Goal: Information Seeking & Learning: Learn about a topic

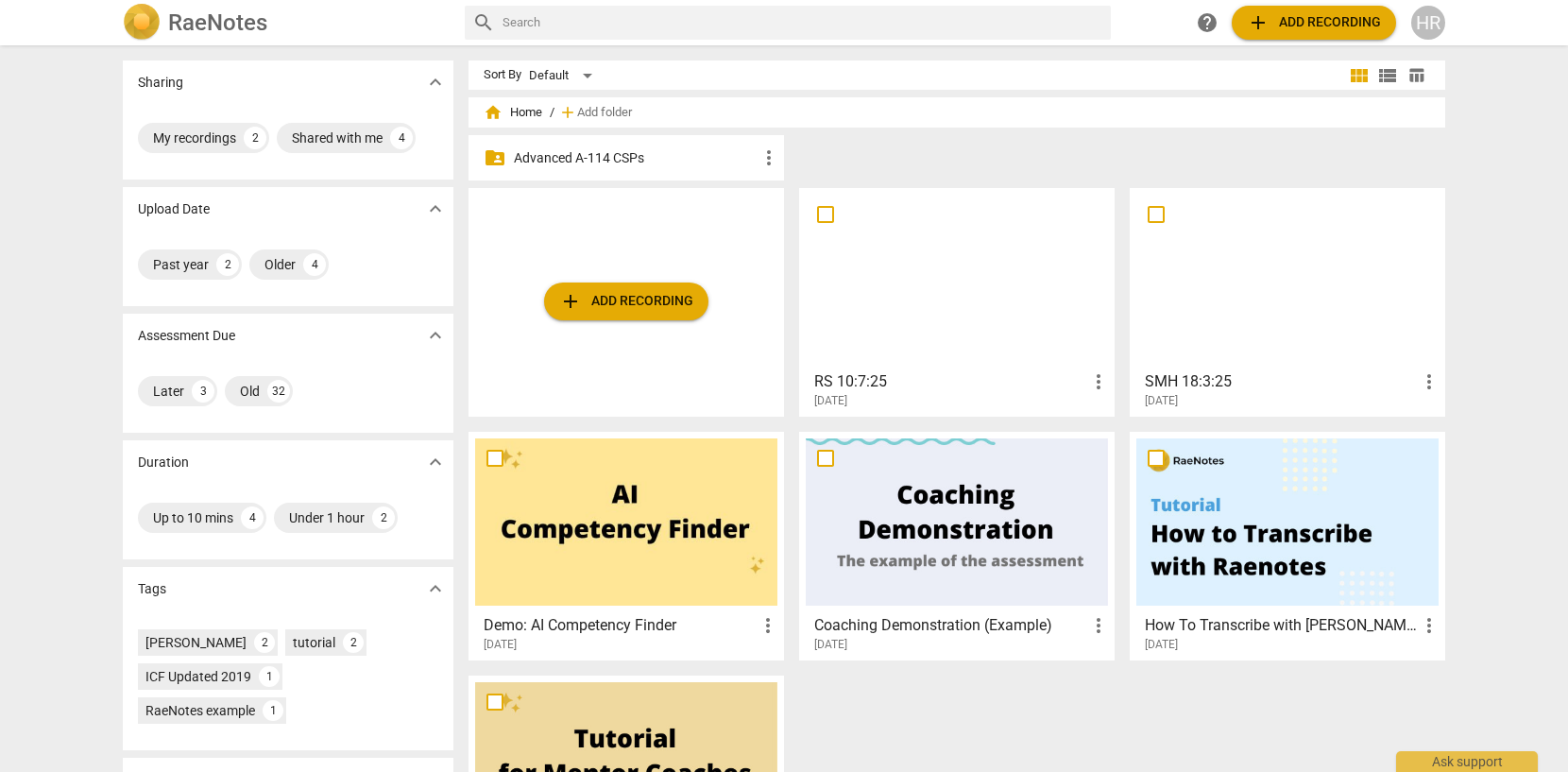
click at [1433, 23] on div "HR" at bounding box center [1427, 22] width 34 height 34
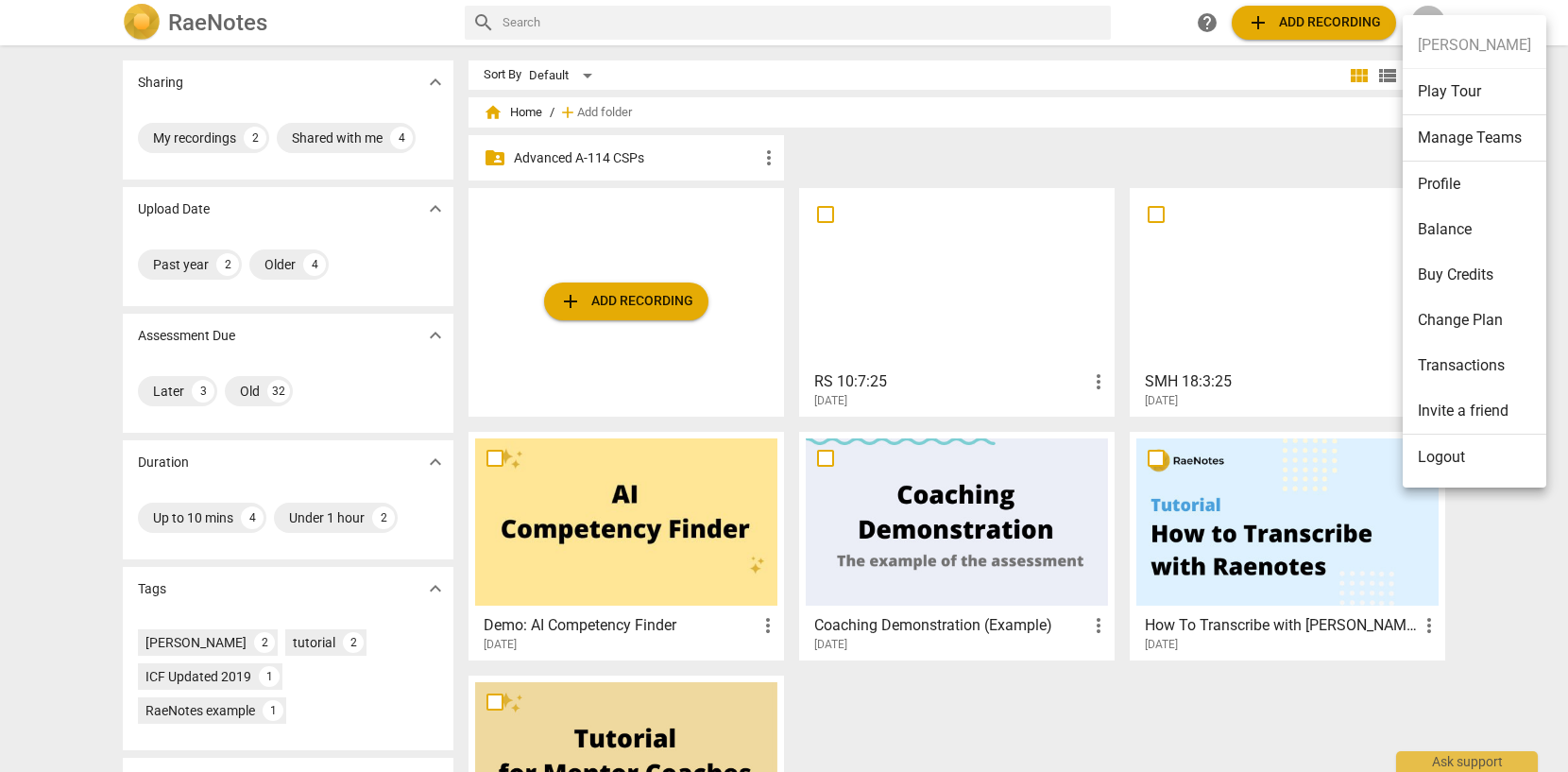
click at [1432, 460] on li "Logout" at bounding box center [1474, 457] width 144 height 45
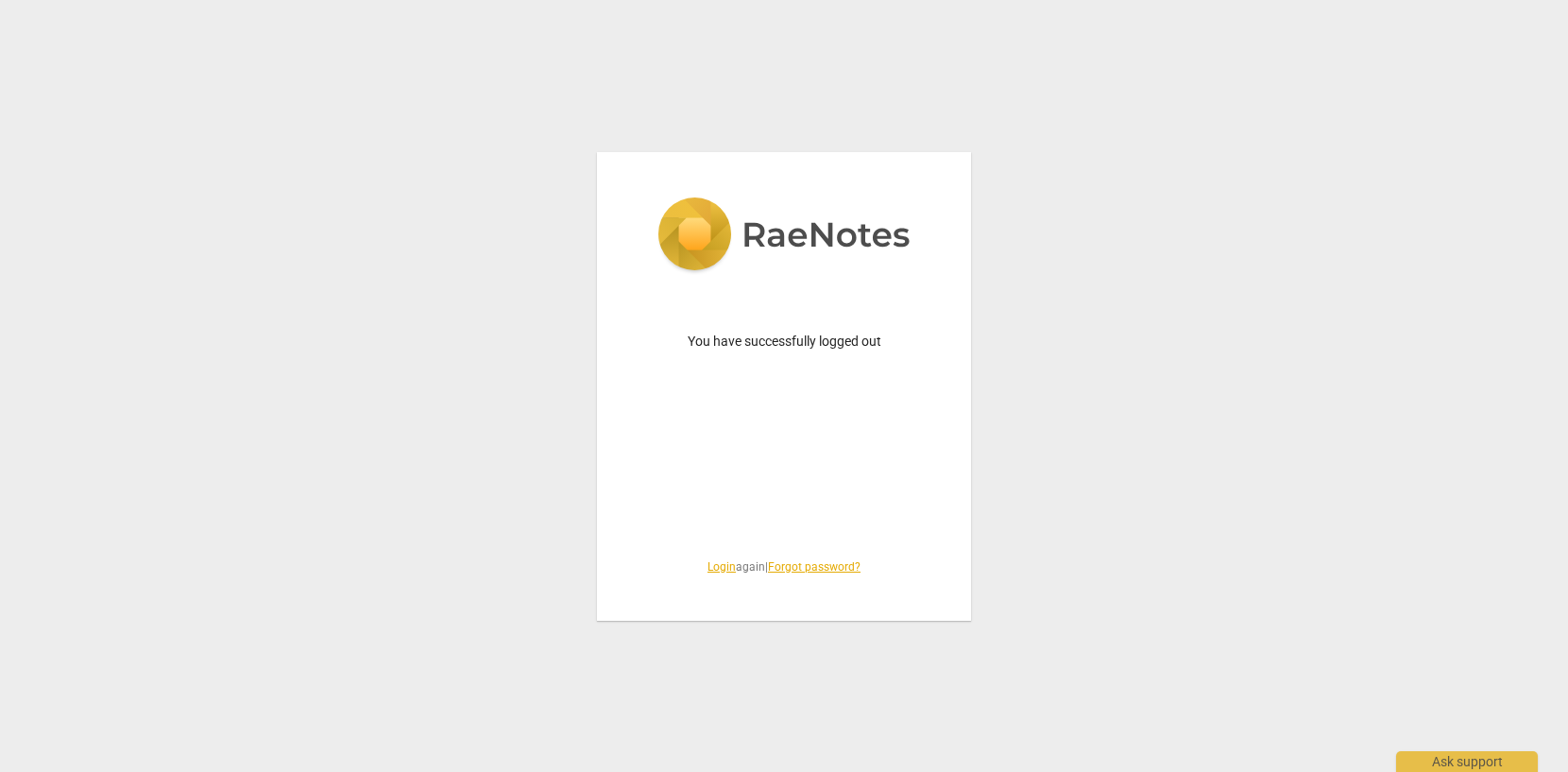
click at [715, 565] on link "Login" at bounding box center [721, 567] width 28 height 14
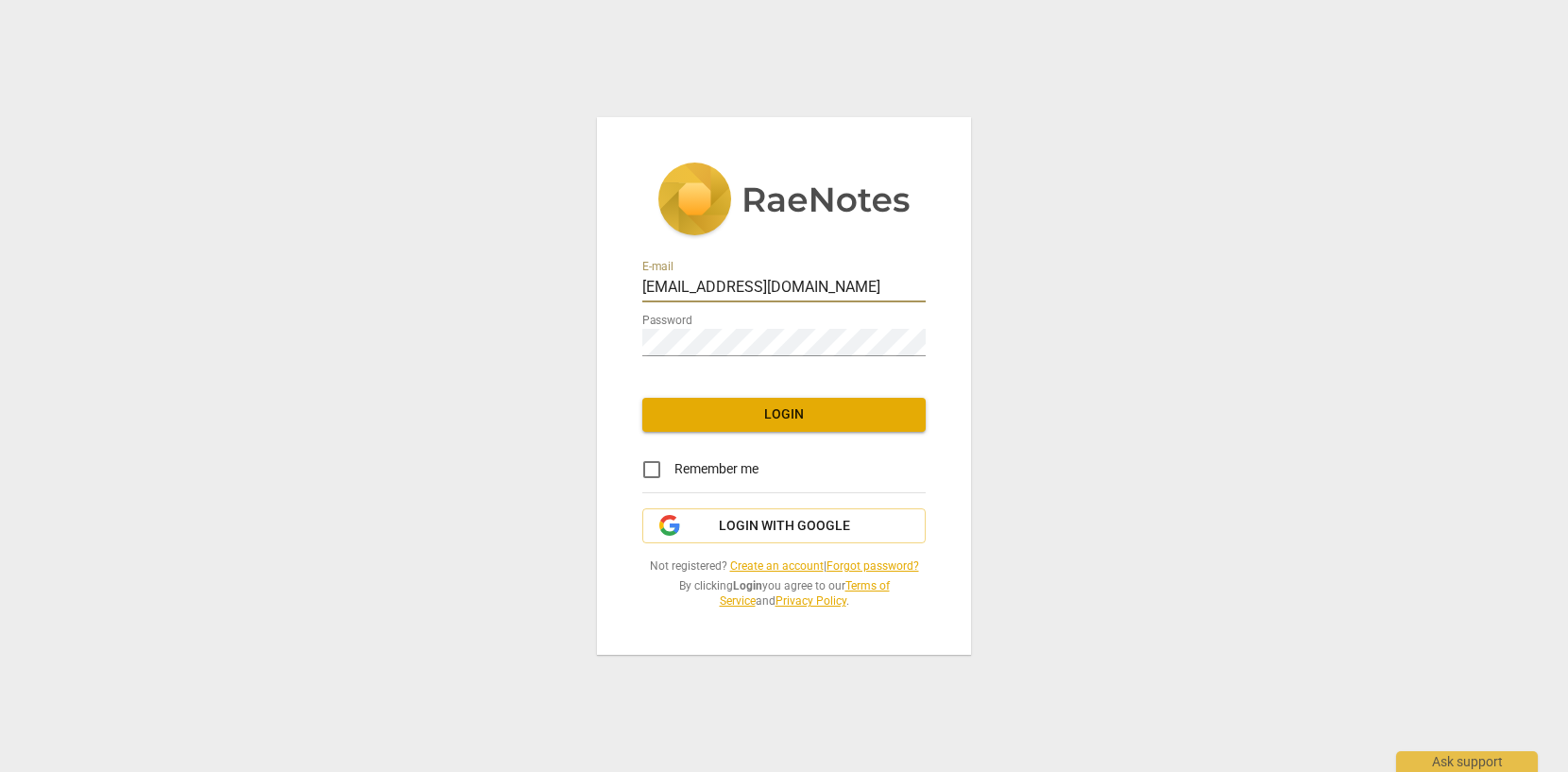
click at [866, 286] on input "[EMAIL_ADDRESS][DOMAIN_NAME]" at bounding box center [784, 288] width 283 height 27
type input "[EMAIL_ADDRESS][DOMAIN_NAME]"
click at [791, 414] on span "Login" at bounding box center [784, 414] width 253 height 19
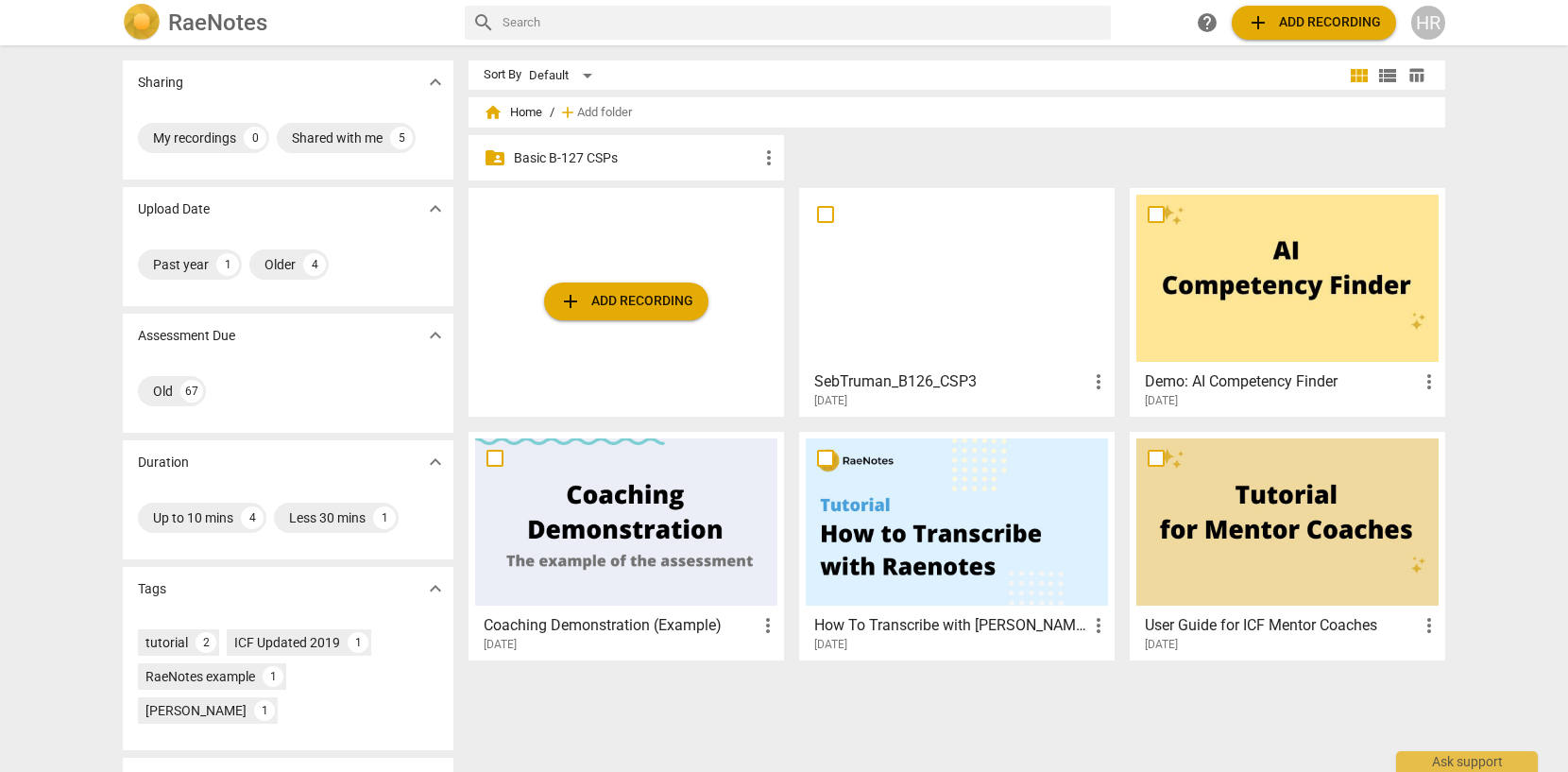
click at [715, 150] on p "Basic B-127 CSPs" at bounding box center [635, 158] width 243 height 20
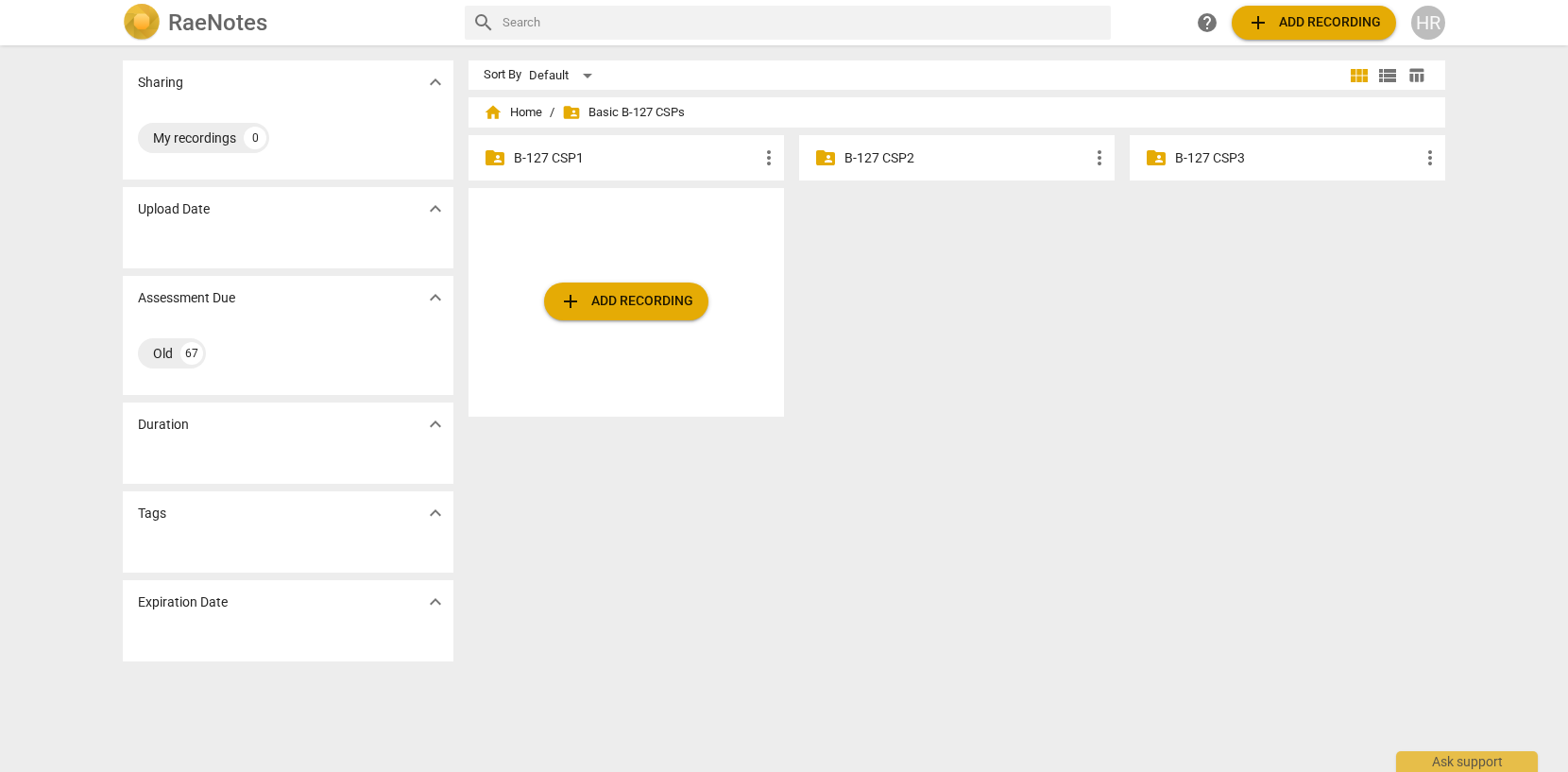
click at [576, 152] on p "B-127 CSP1" at bounding box center [635, 158] width 243 height 20
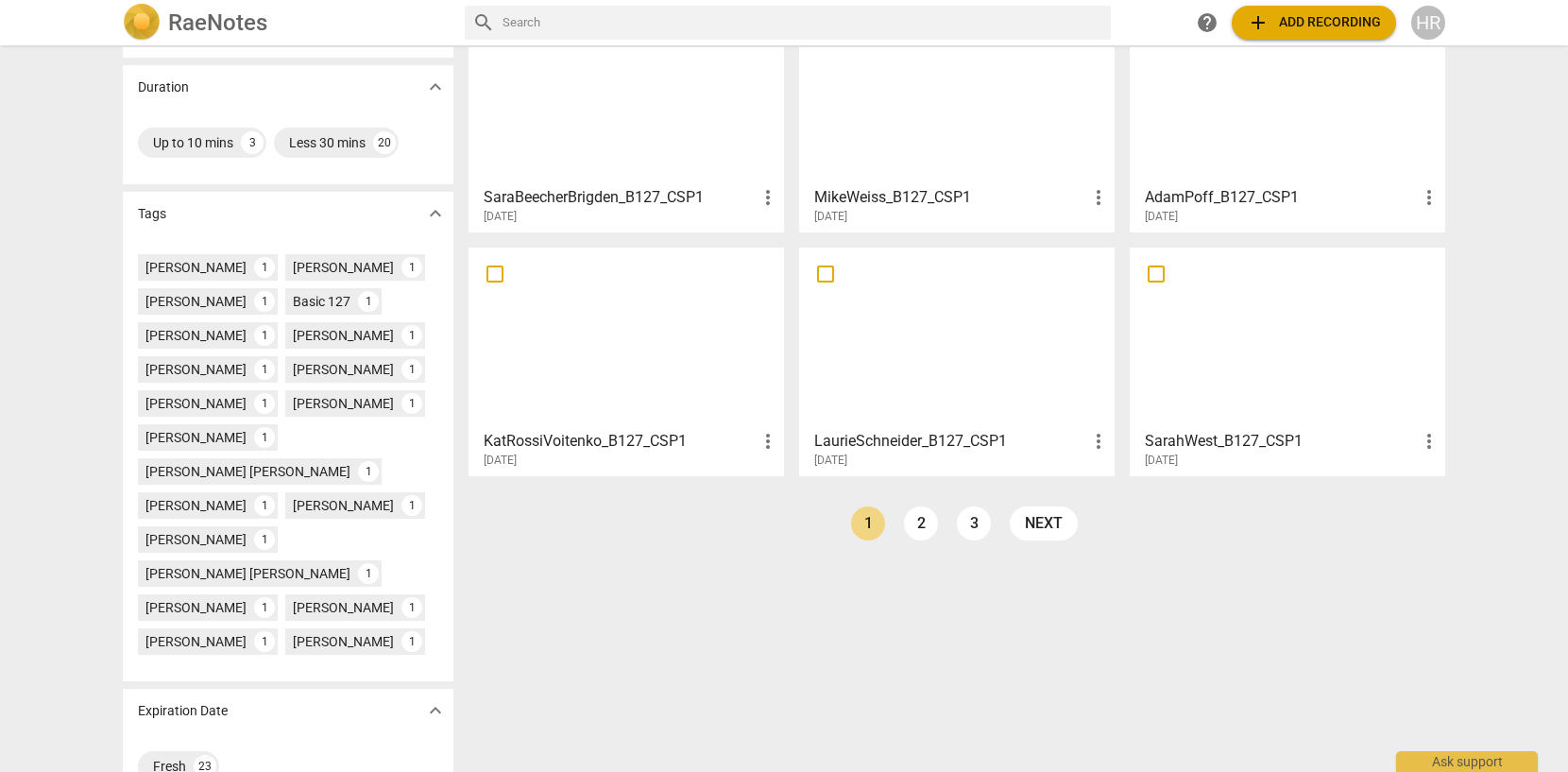
scroll to position [378, 0]
click at [293, 410] on div "[PERSON_NAME]" at bounding box center [343, 400] width 101 height 19
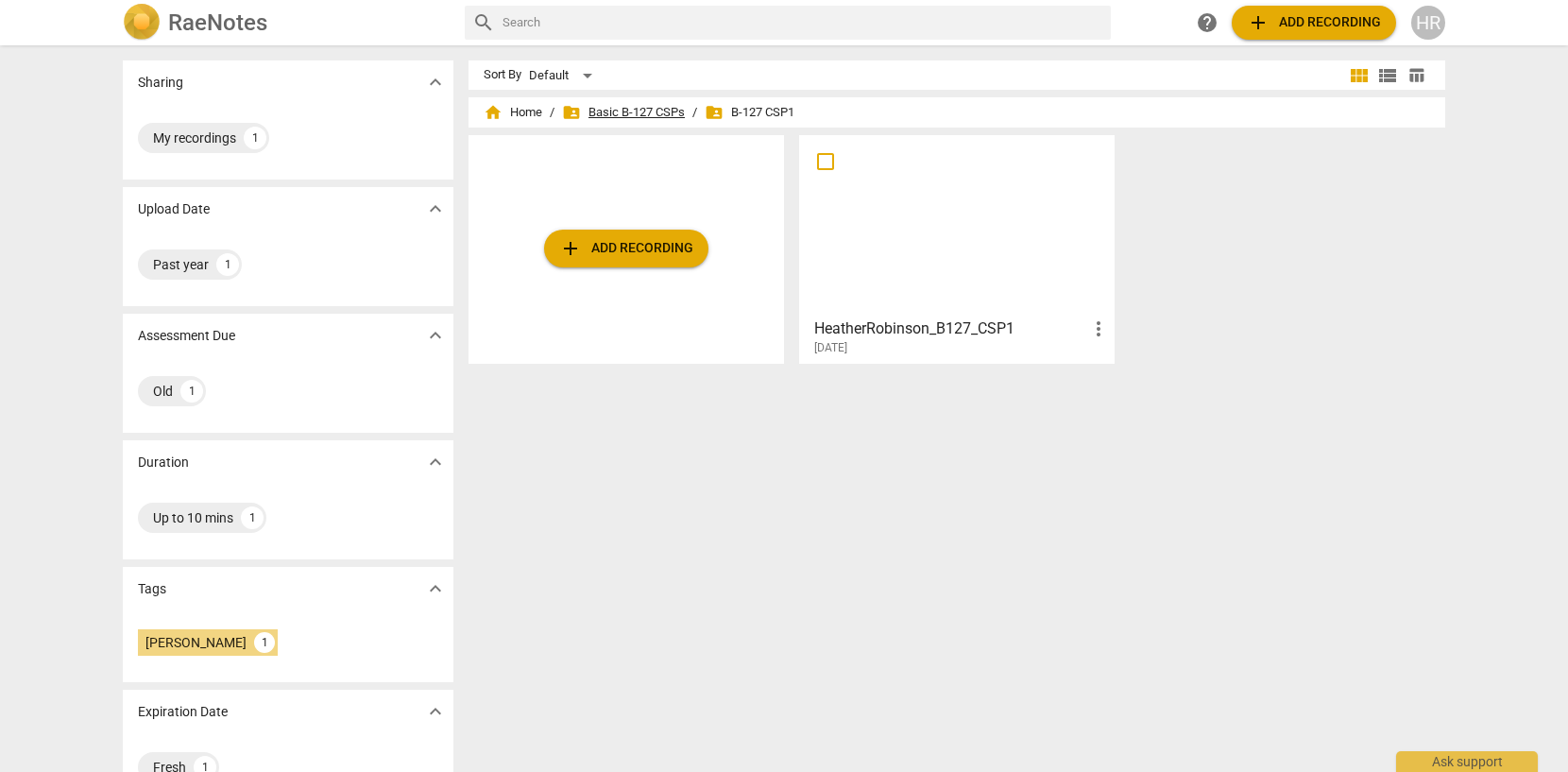
click at [663, 107] on span "folder_shared Basic B-127 CSPs" at bounding box center [623, 111] width 123 height 19
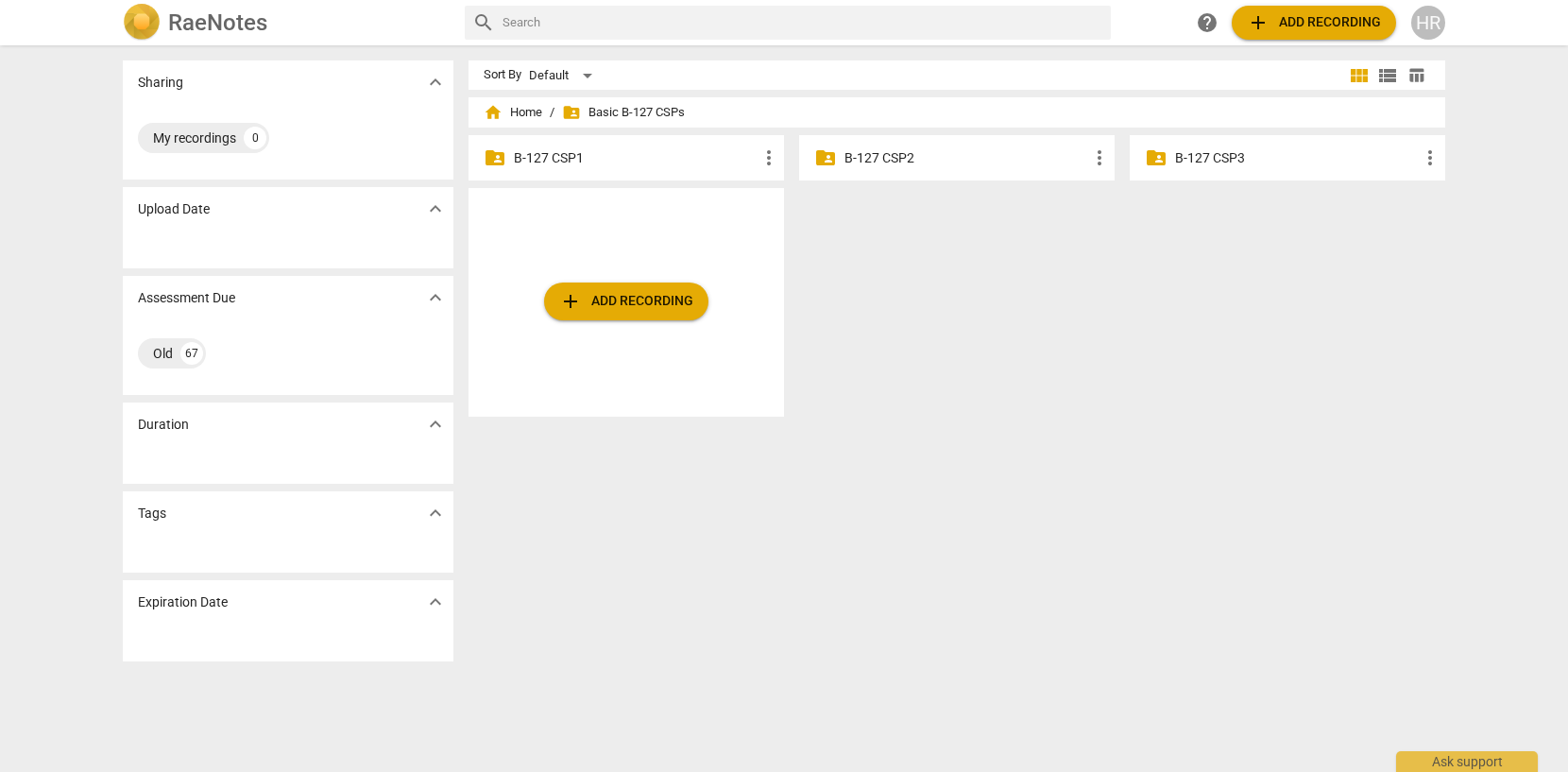
click at [869, 158] on p "B-127 CSP2" at bounding box center [965, 158] width 243 height 20
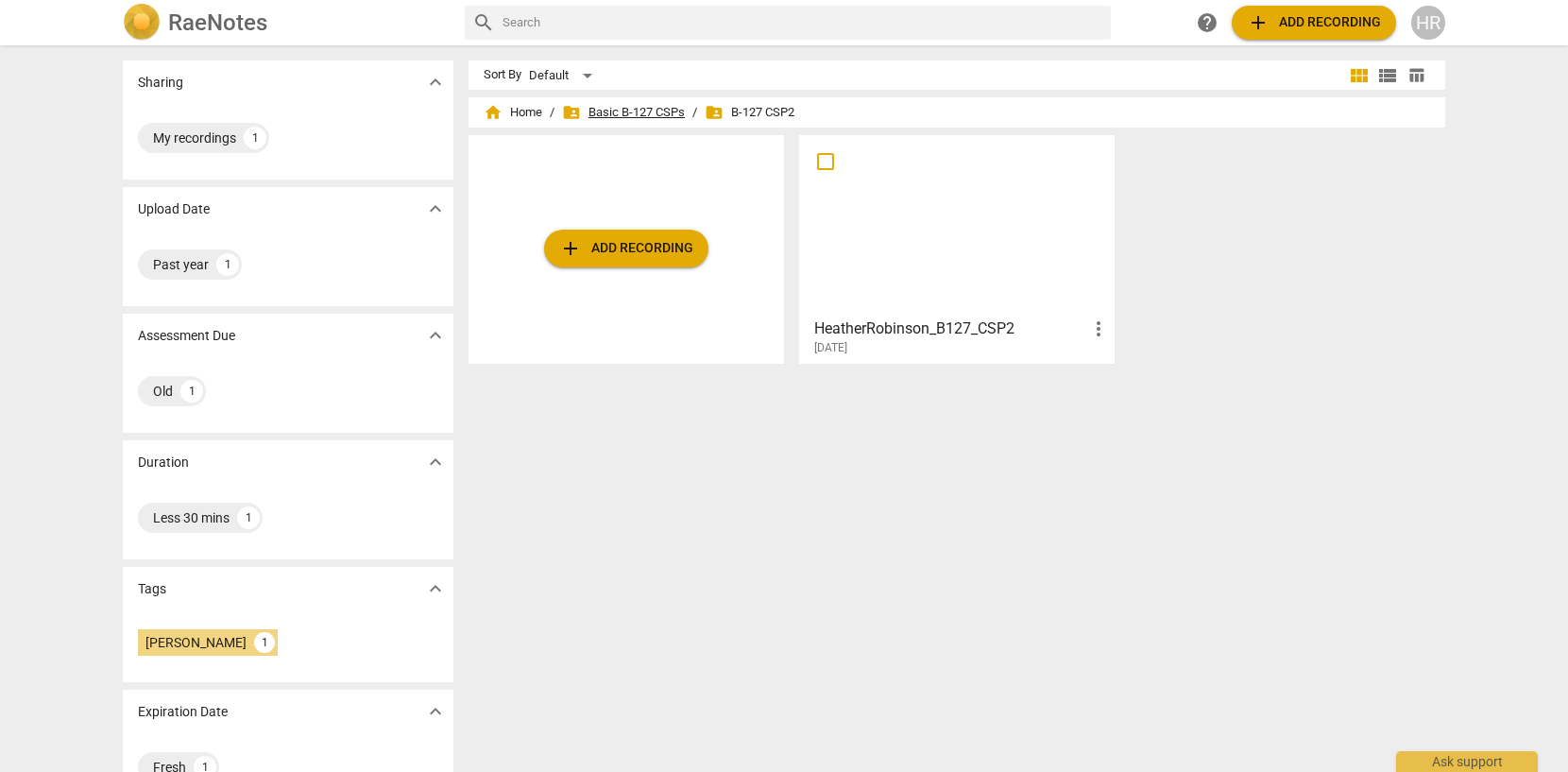
click at [644, 113] on span "folder_shared Basic B-127 CSPs" at bounding box center [623, 111] width 123 height 19
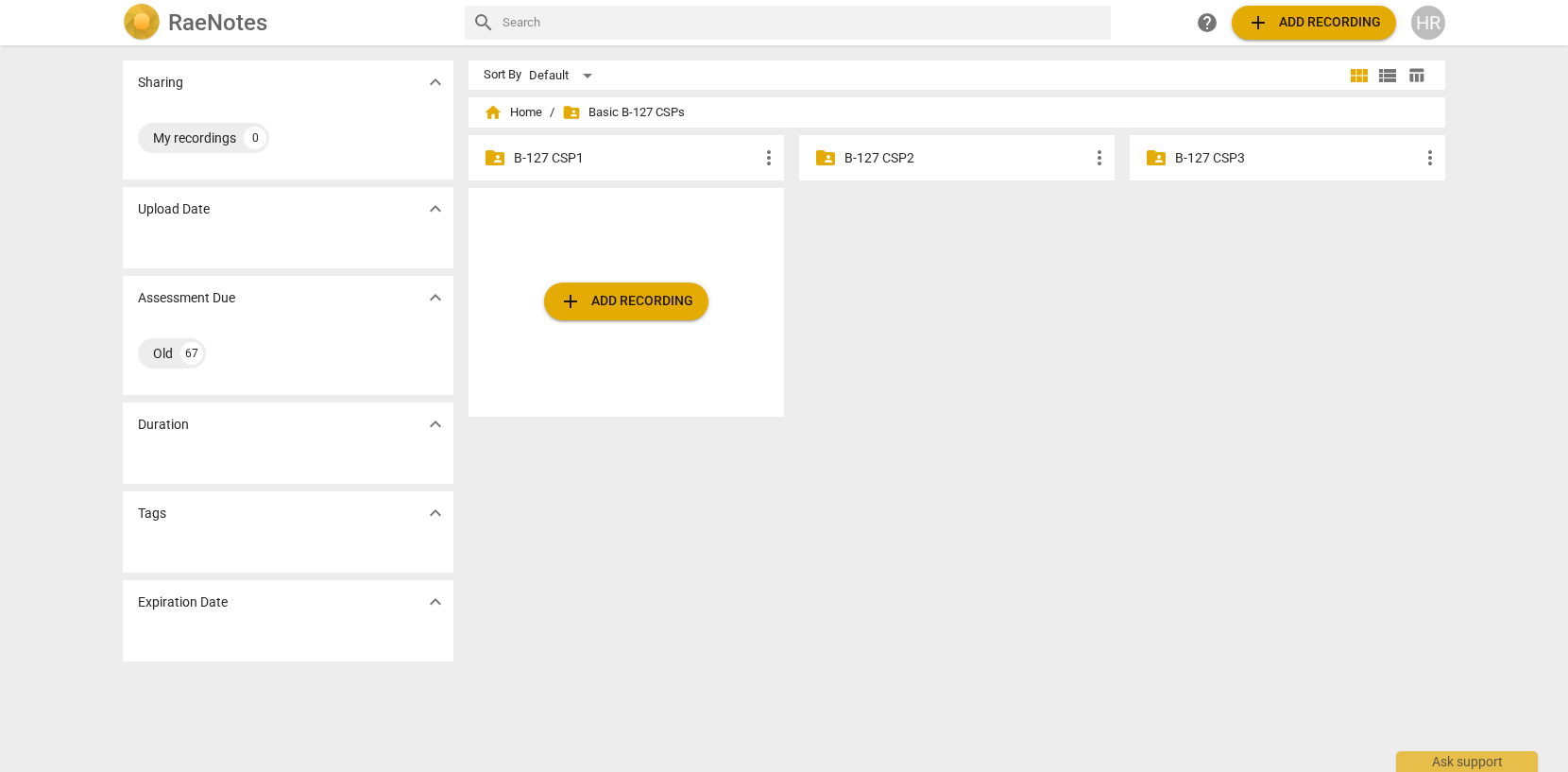
click at [1243, 158] on p "B-127 CSP3" at bounding box center [1296, 158] width 243 height 20
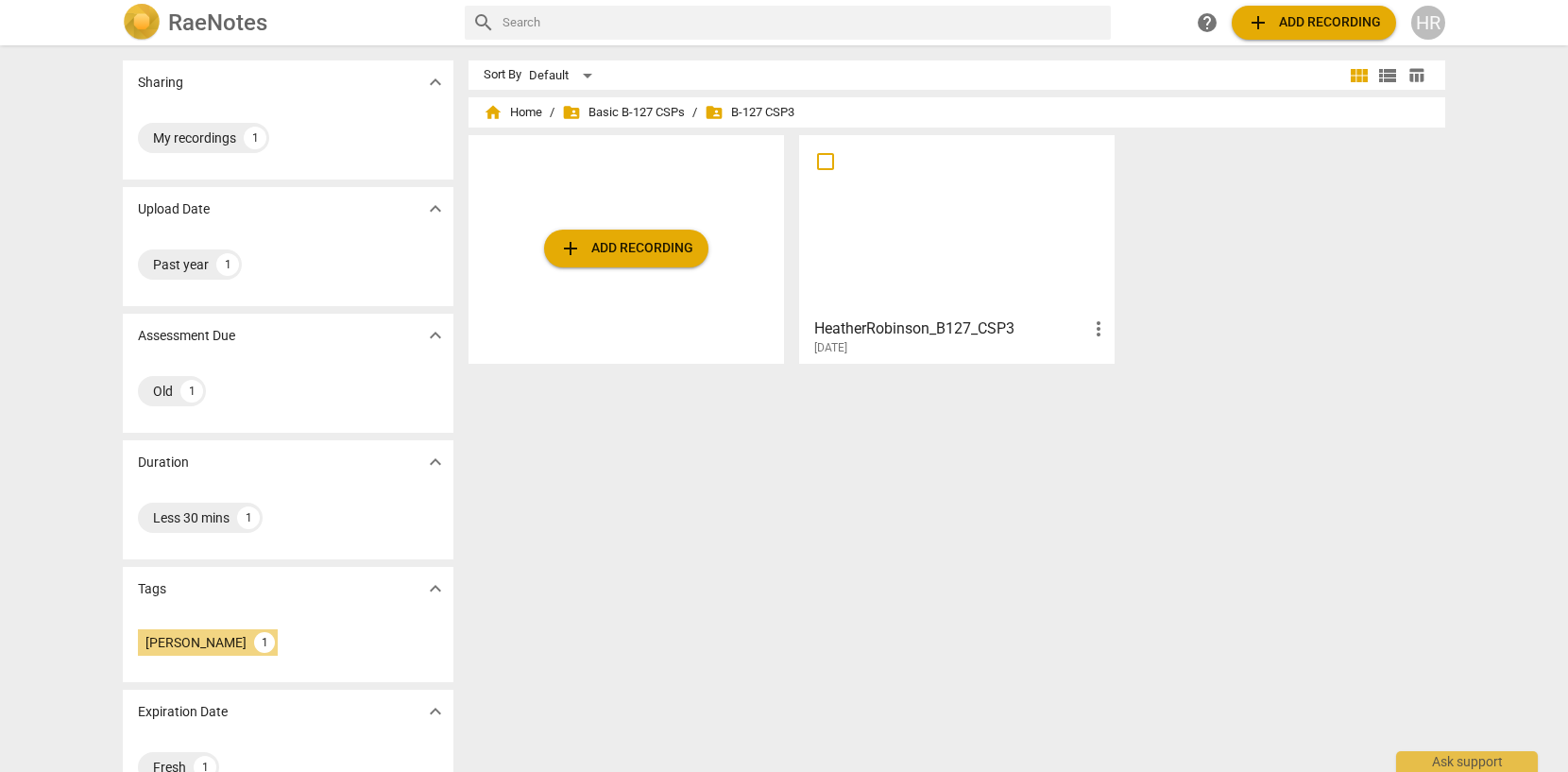
click at [1438, 25] on div "HR" at bounding box center [1427, 22] width 34 height 34
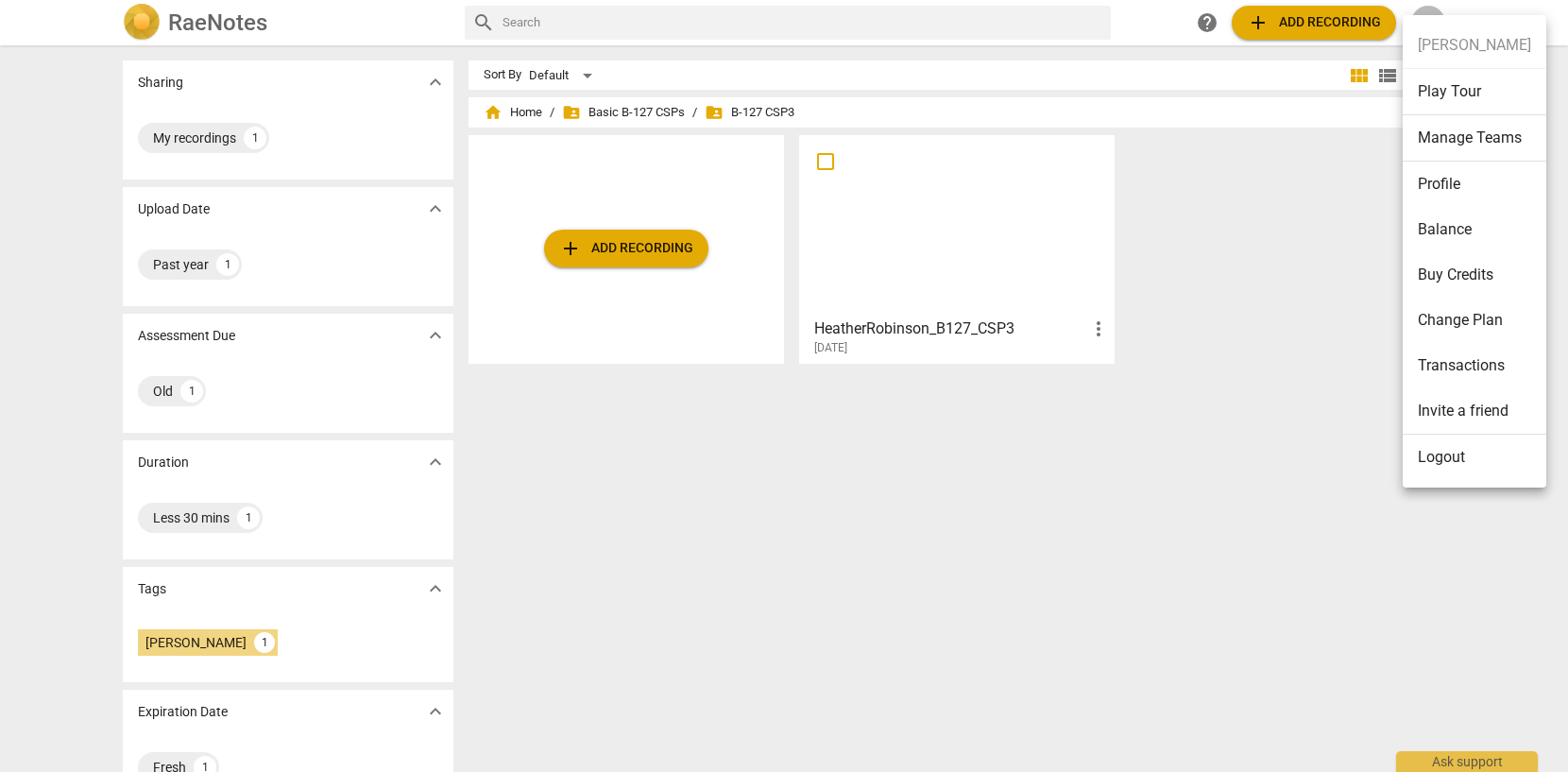
click at [1440, 456] on li "Logout" at bounding box center [1474, 457] width 144 height 45
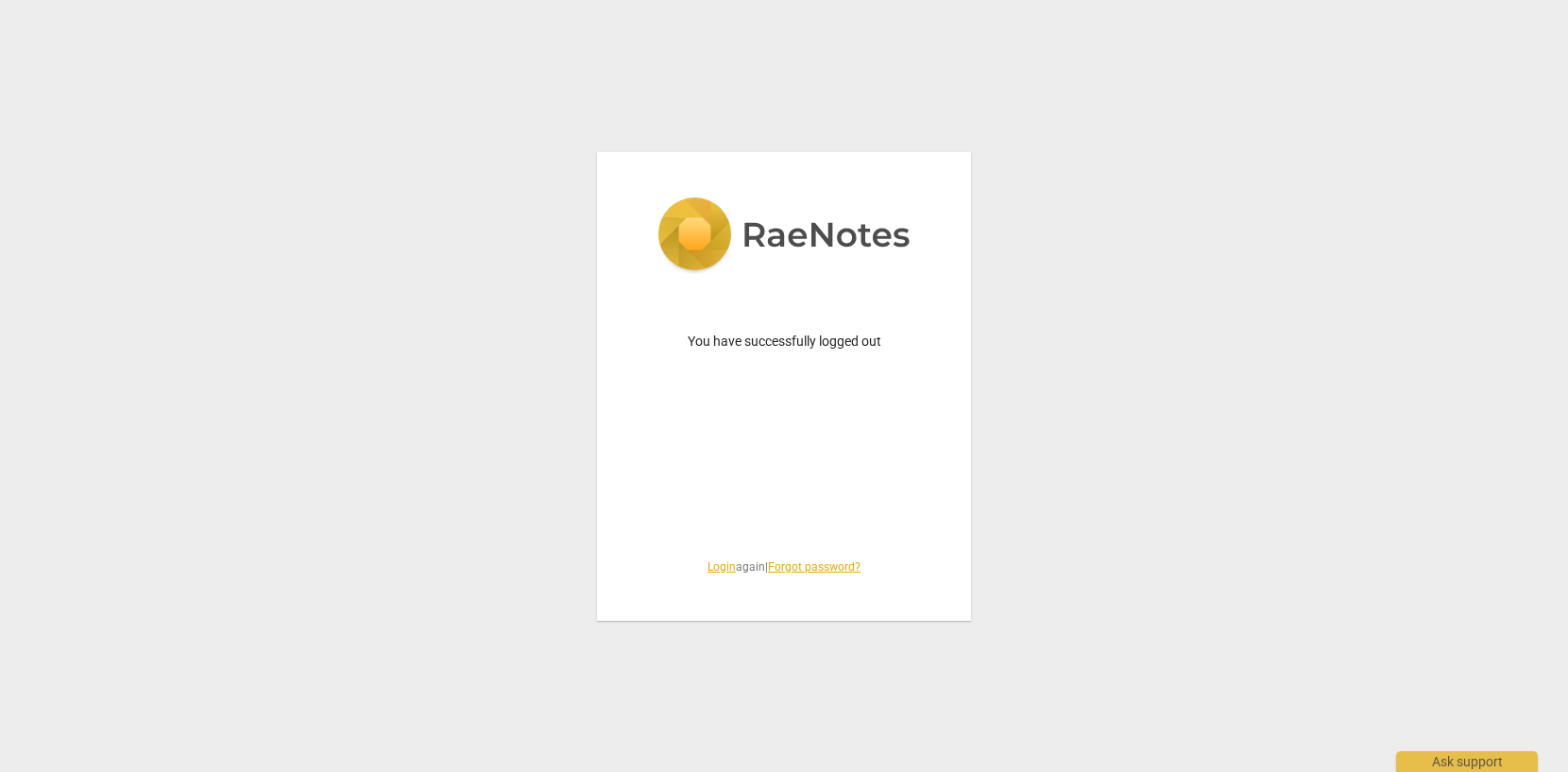
click at [708, 568] on link "Login" at bounding box center [721, 567] width 28 height 14
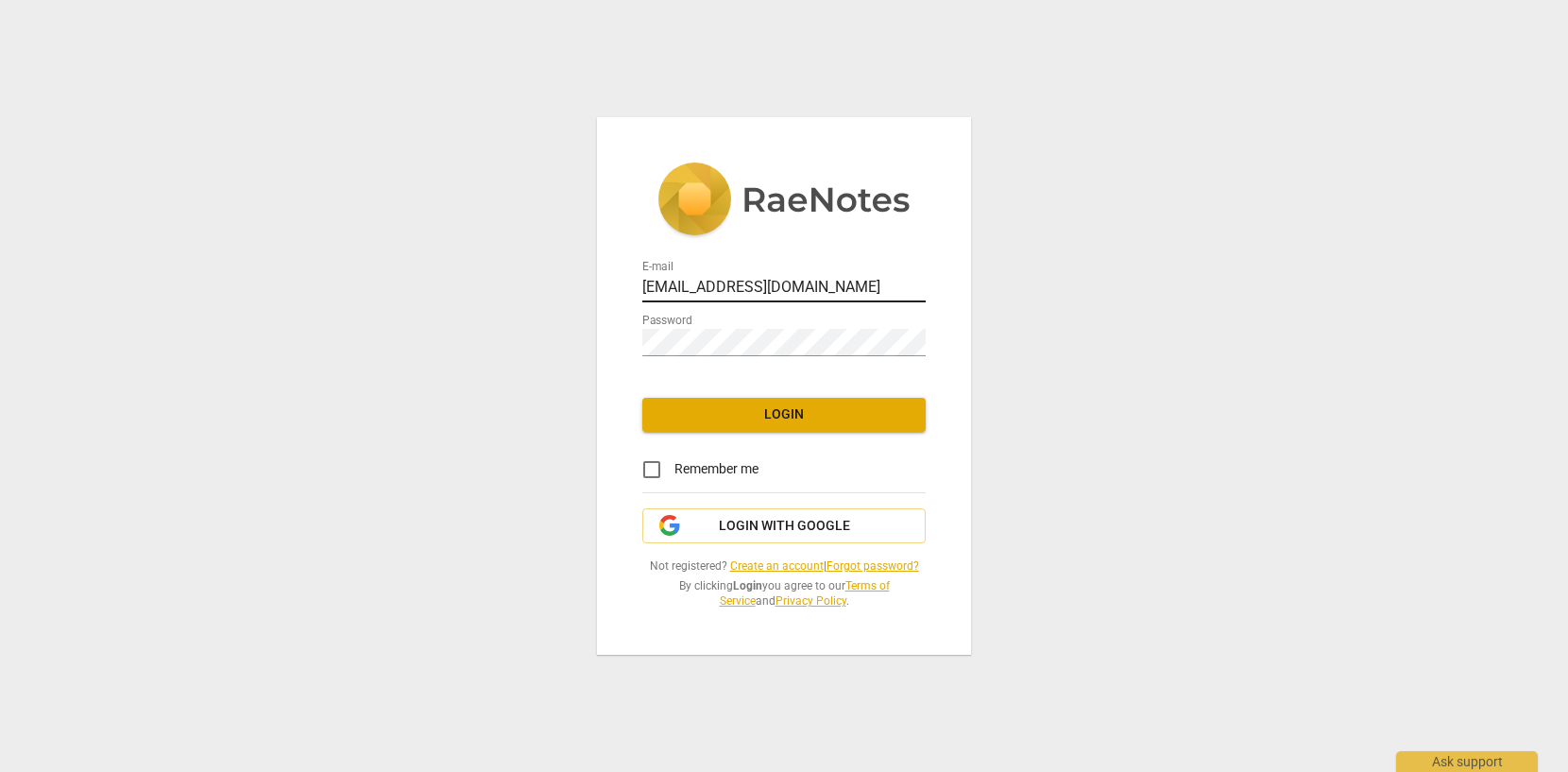
click at [838, 292] on input "[EMAIL_ADDRESS][DOMAIN_NAME]" at bounding box center [784, 288] width 283 height 27
type input "[EMAIL_ADDRESS][DOMAIN_NAME]"
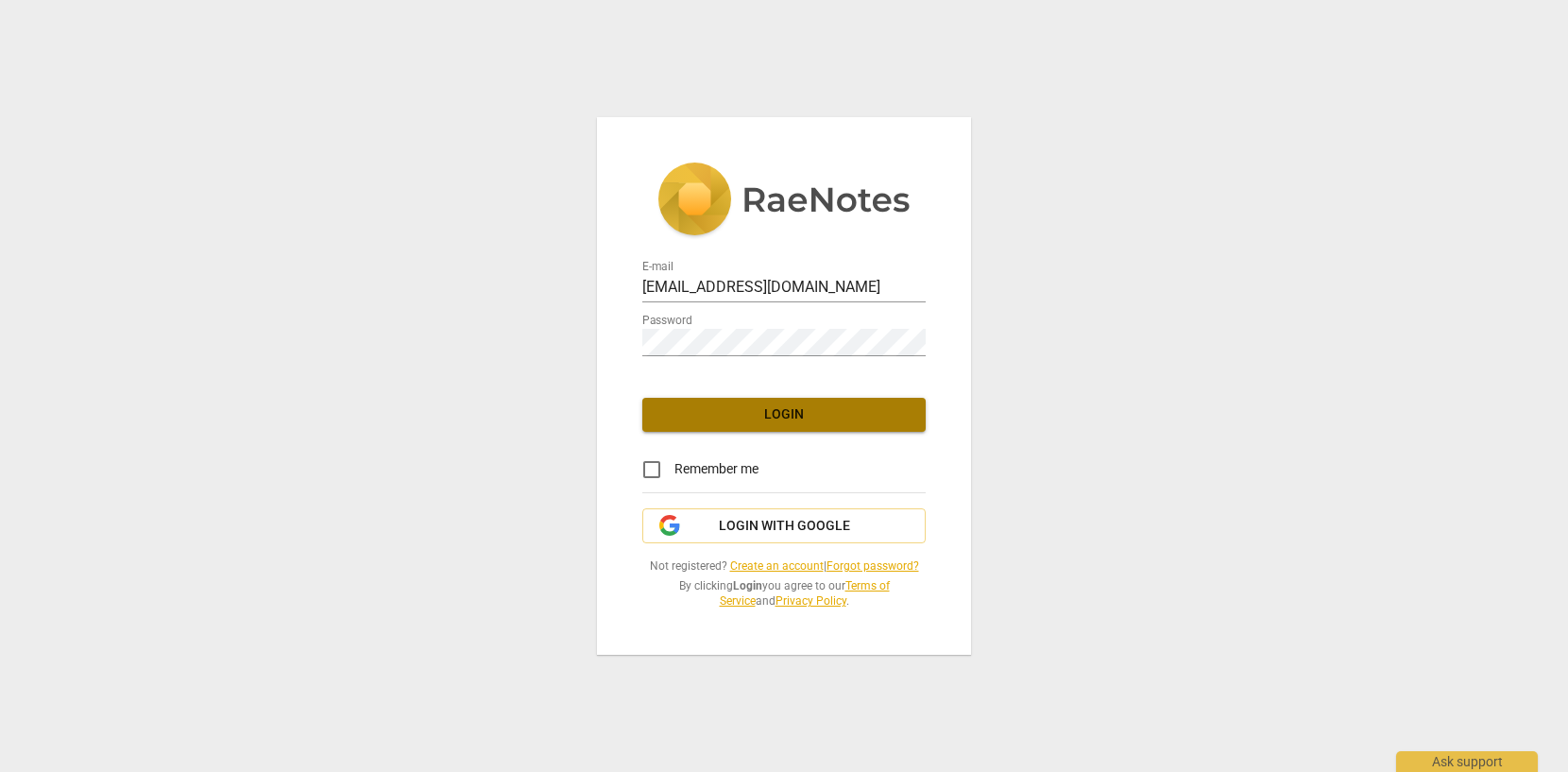
click at [784, 414] on span "Login" at bounding box center [784, 414] width 253 height 19
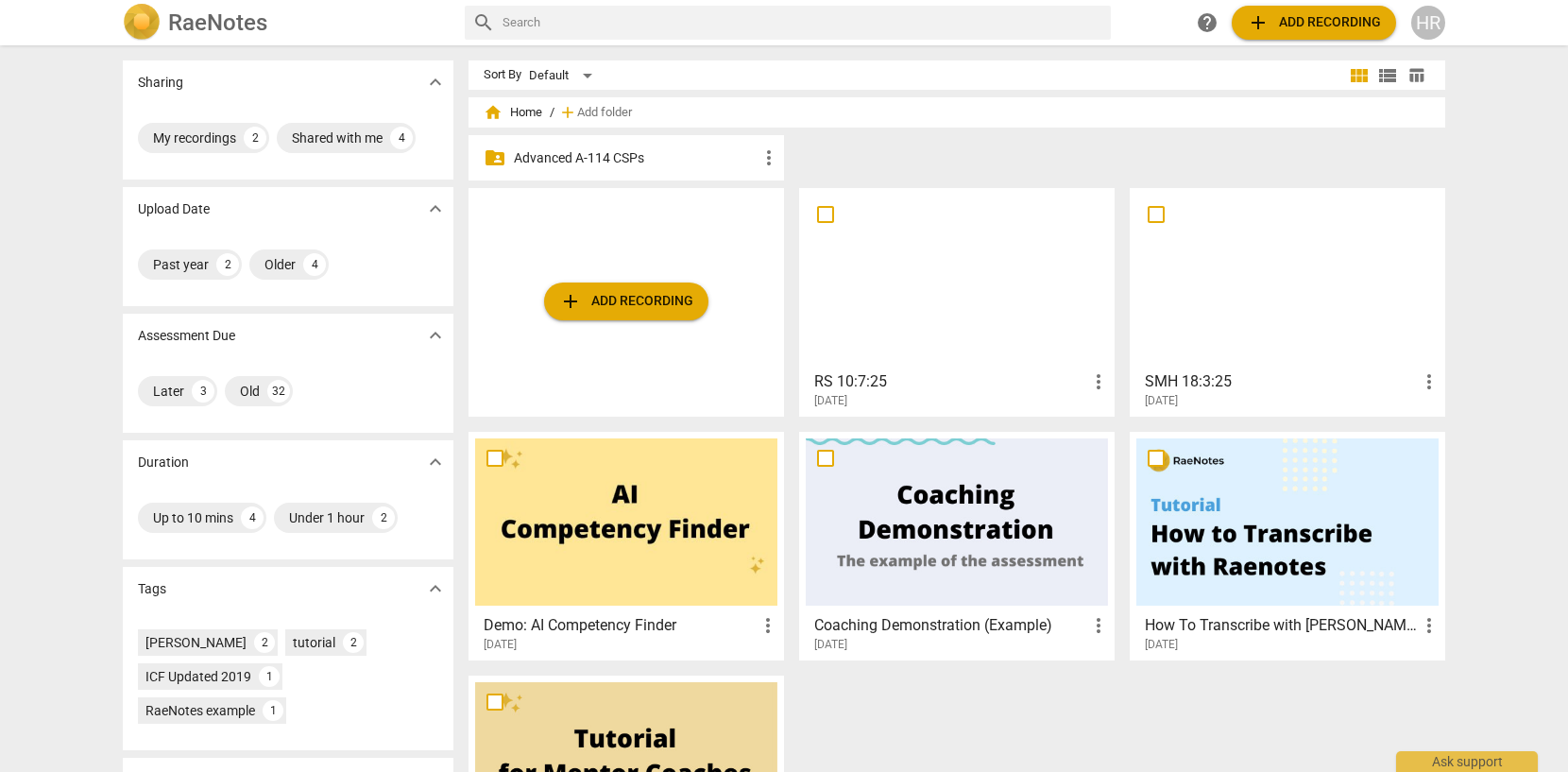
click at [615, 156] on p "Advanced A-114 CSPs" at bounding box center [635, 158] width 243 height 20
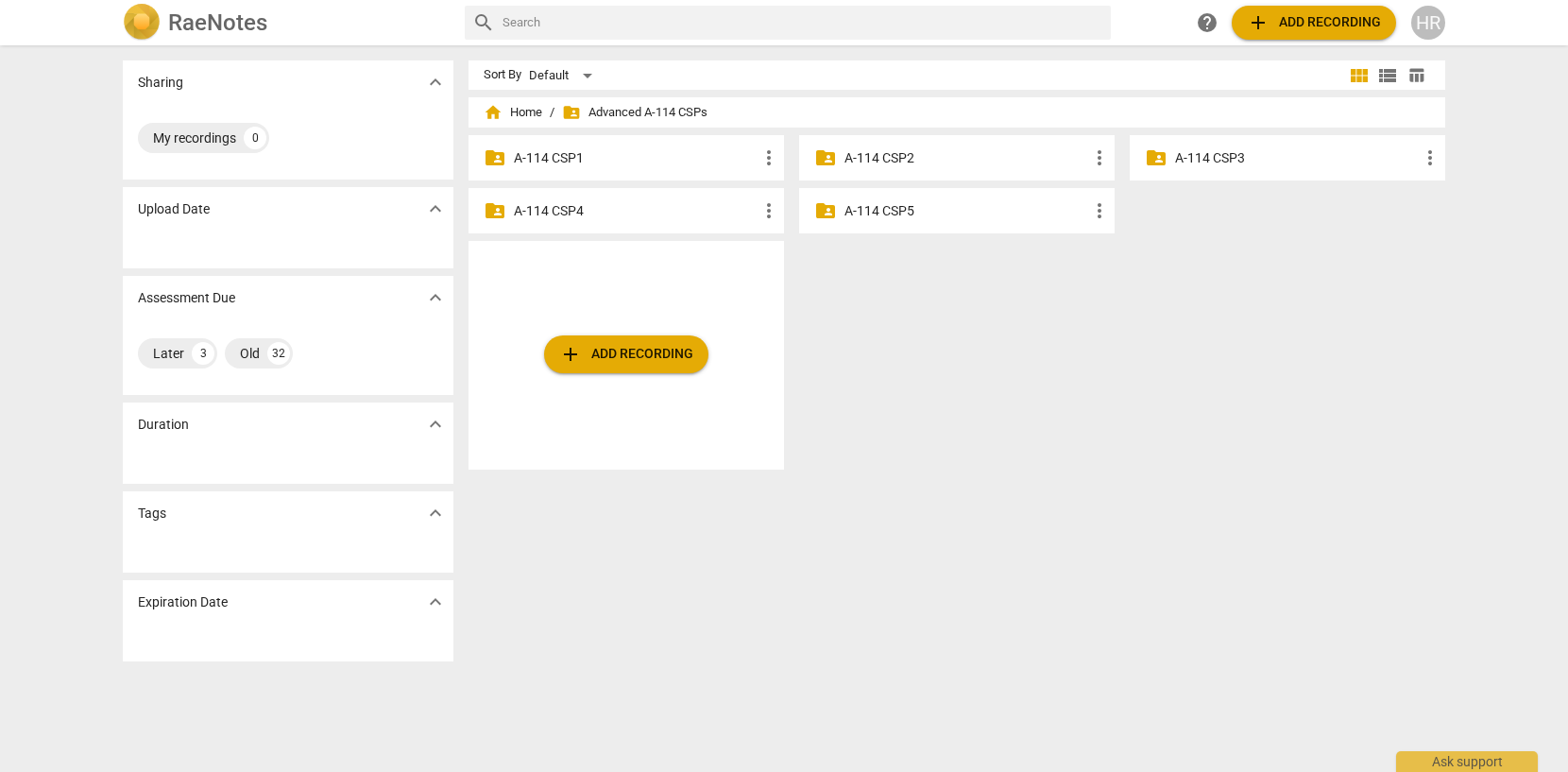
click at [572, 156] on p "A-114 CSP1" at bounding box center [635, 158] width 243 height 20
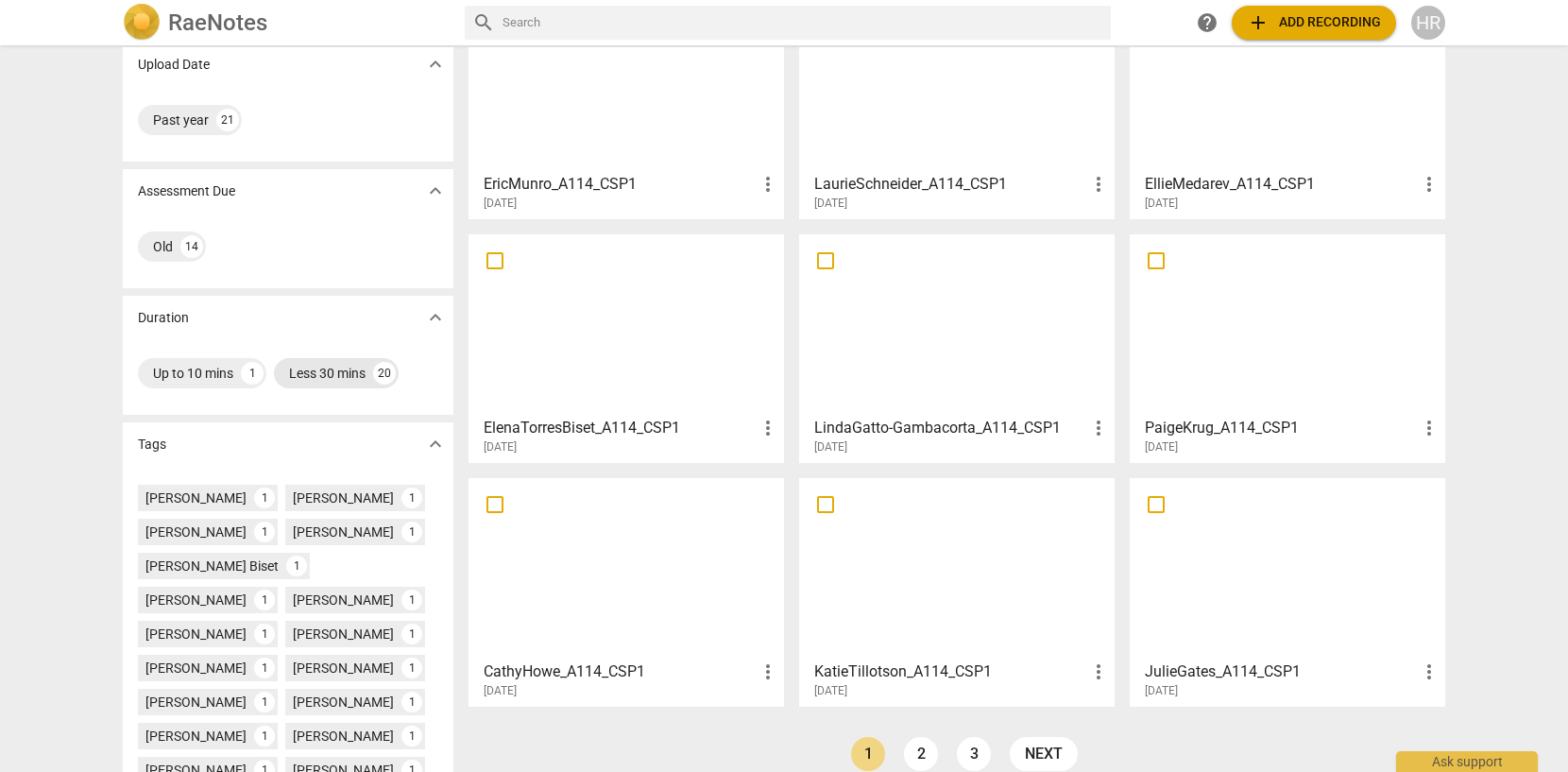
scroll to position [153, 0]
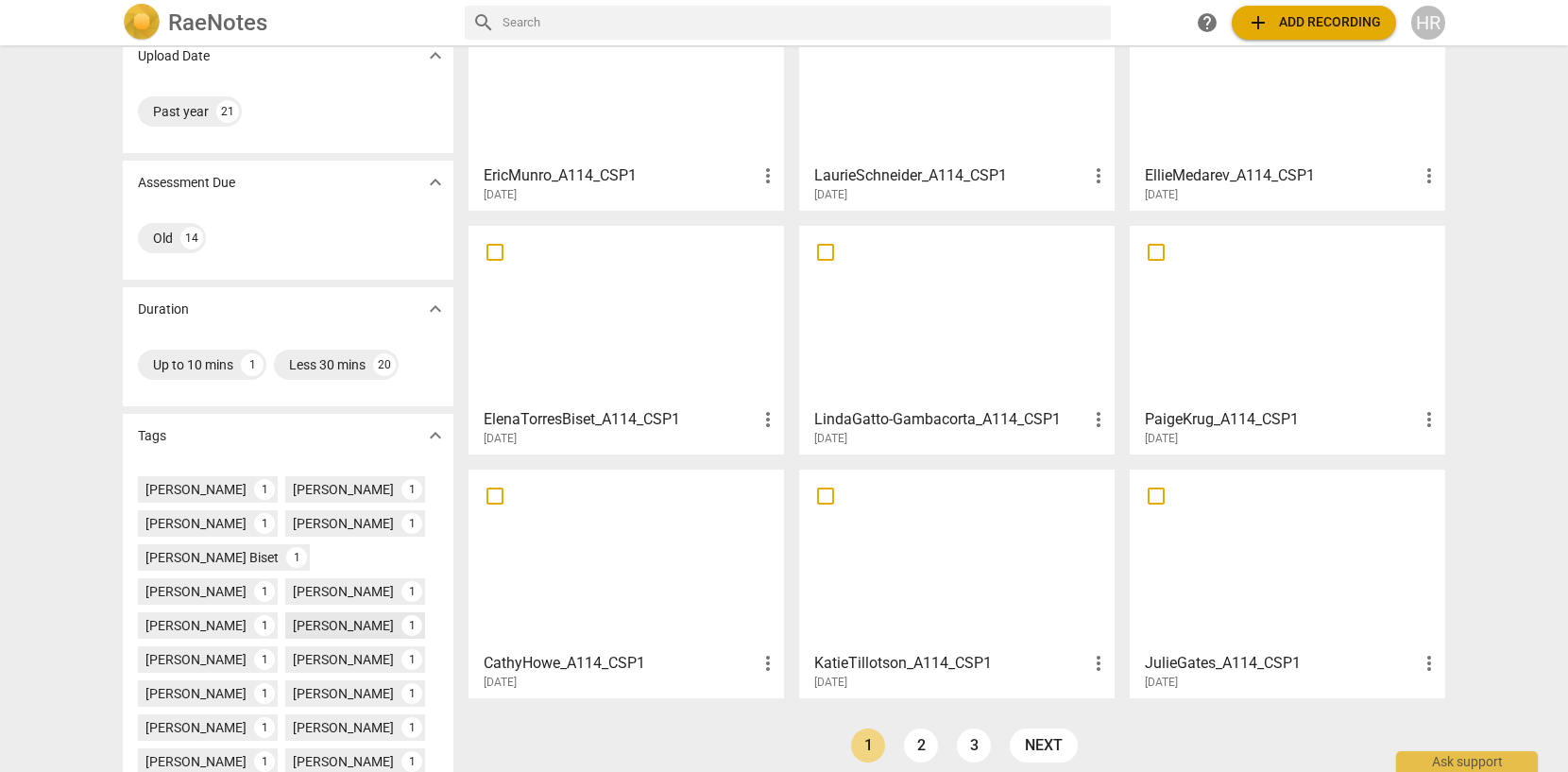
click at [293, 622] on div "[PERSON_NAME]" at bounding box center [343, 624] width 101 height 19
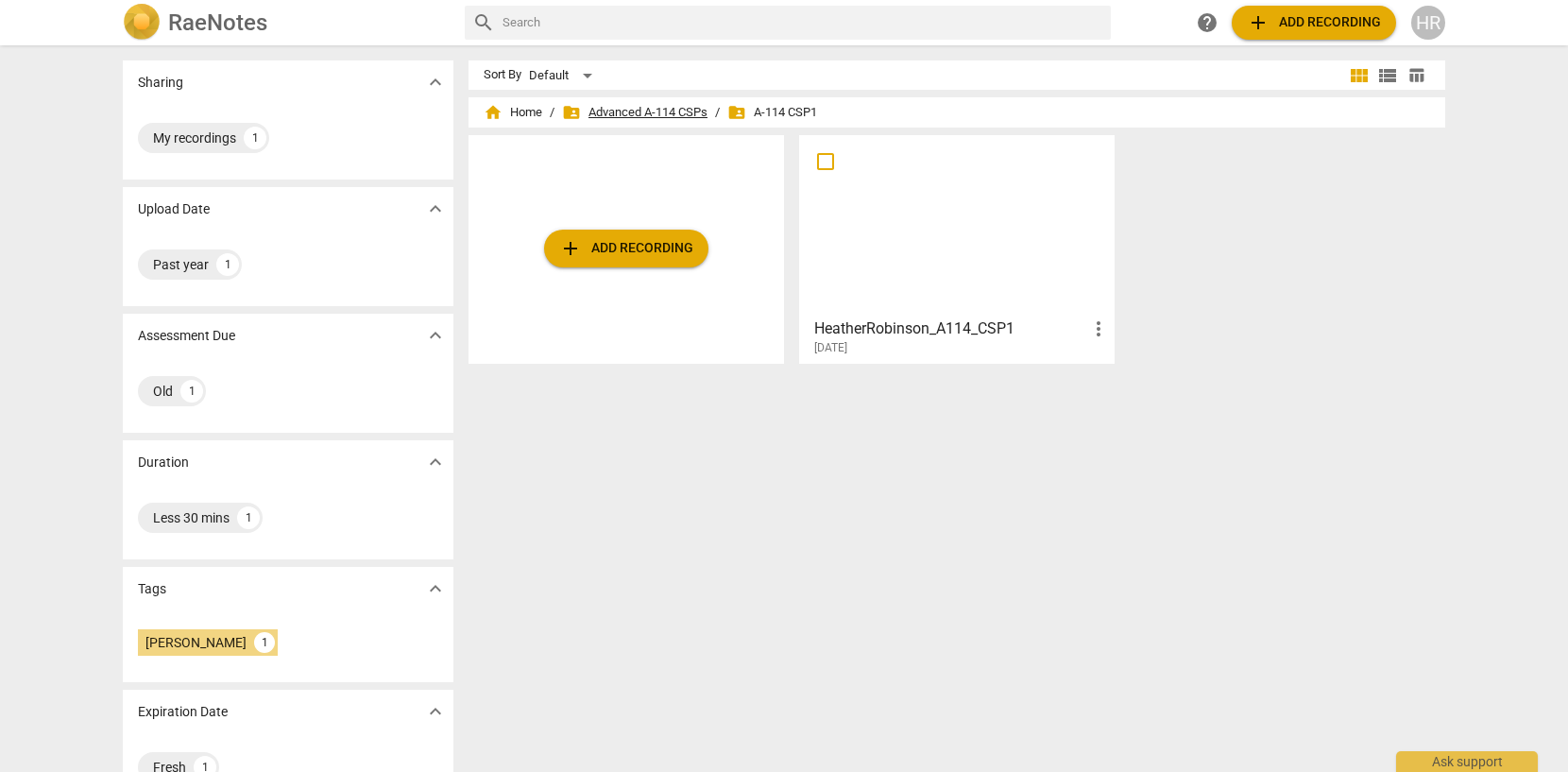
click at [648, 108] on span "folder_shared Advanced A-114 CSPs" at bounding box center [634, 111] width 146 height 19
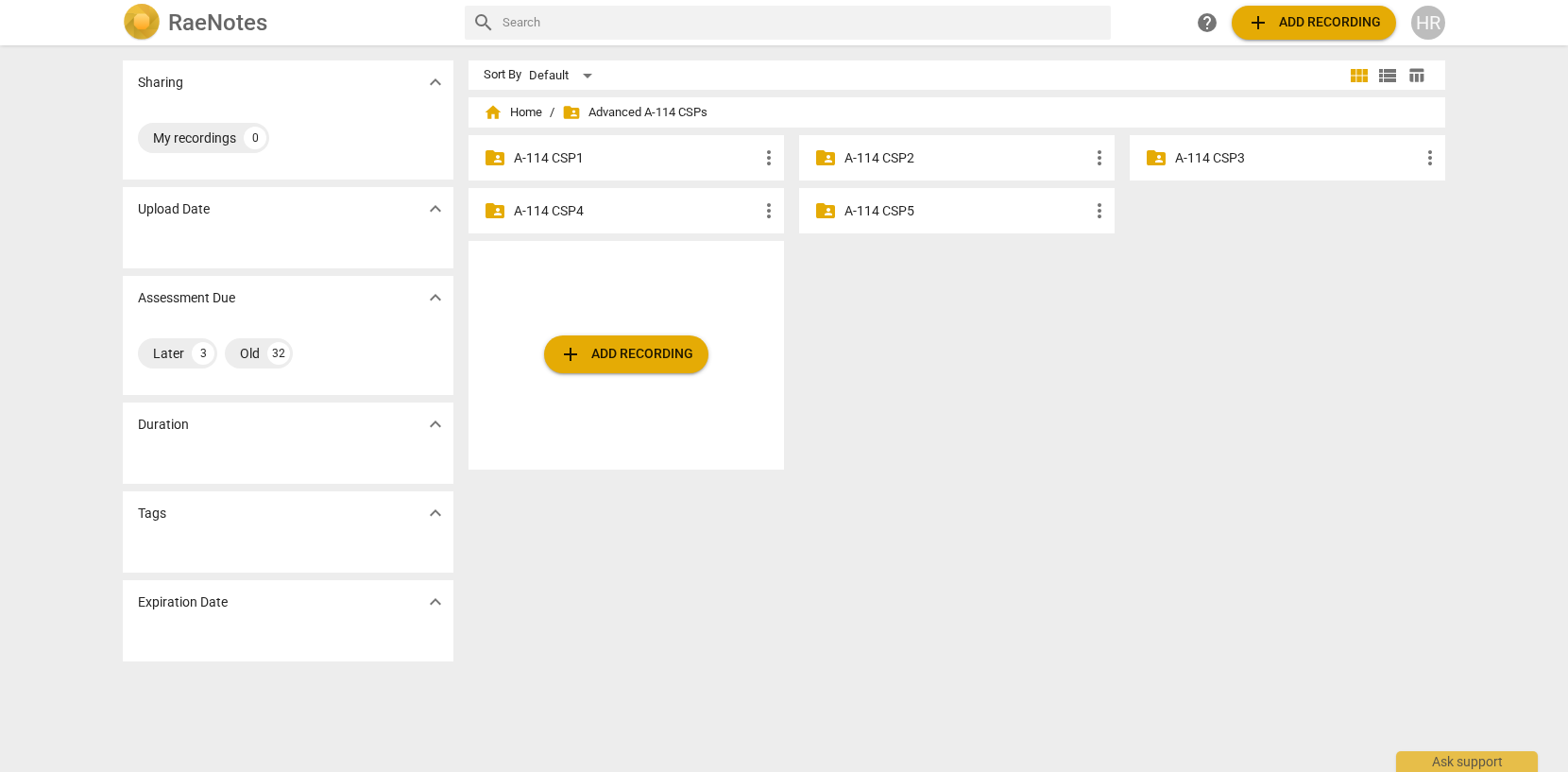
click at [902, 156] on p "A-114 CSP2" at bounding box center [965, 158] width 243 height 20
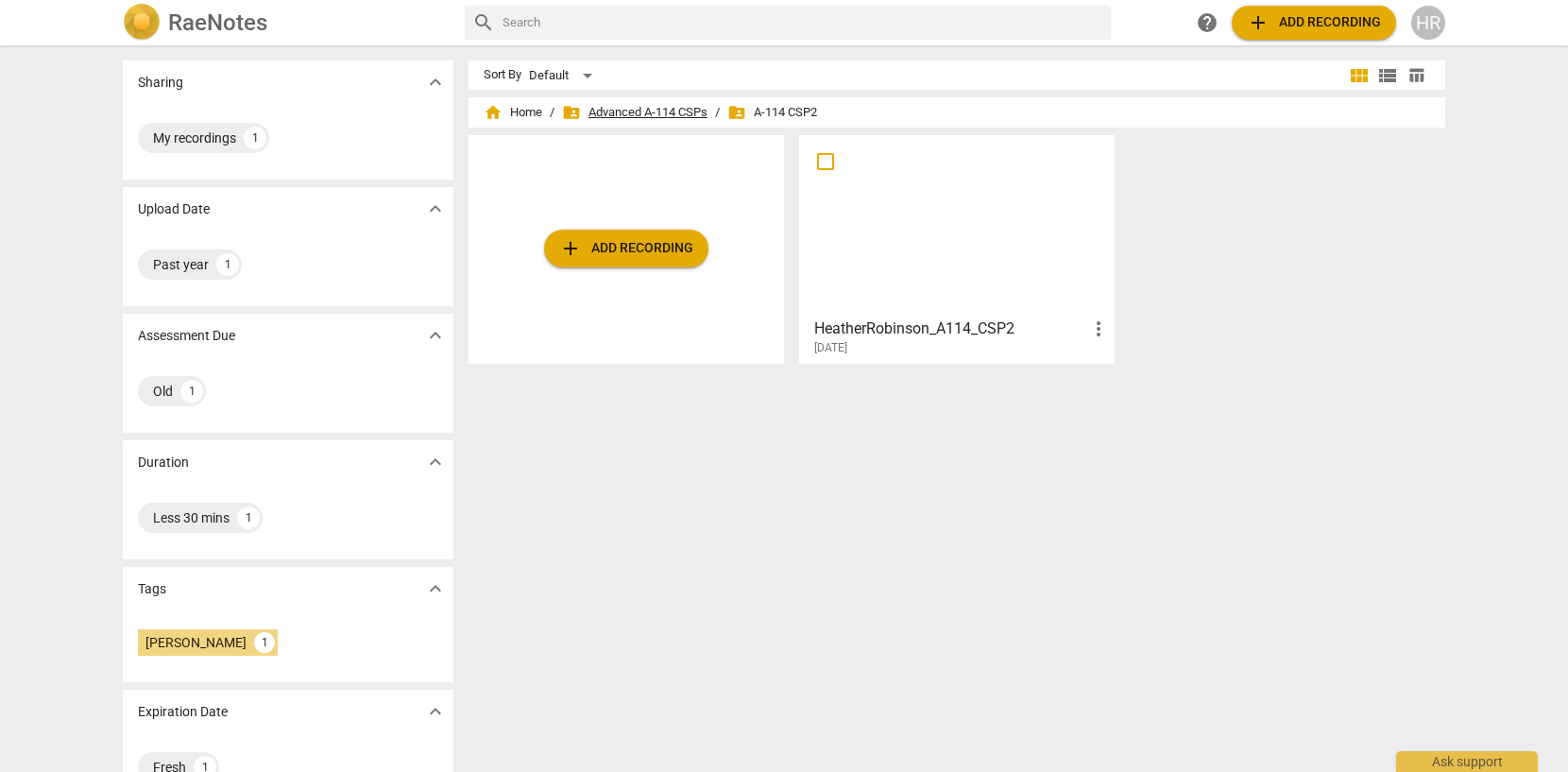
click at [679, 113] on span "folder_shared Advanced A-114 CSPs" at bounding box center [634, 111] width 146 height 19
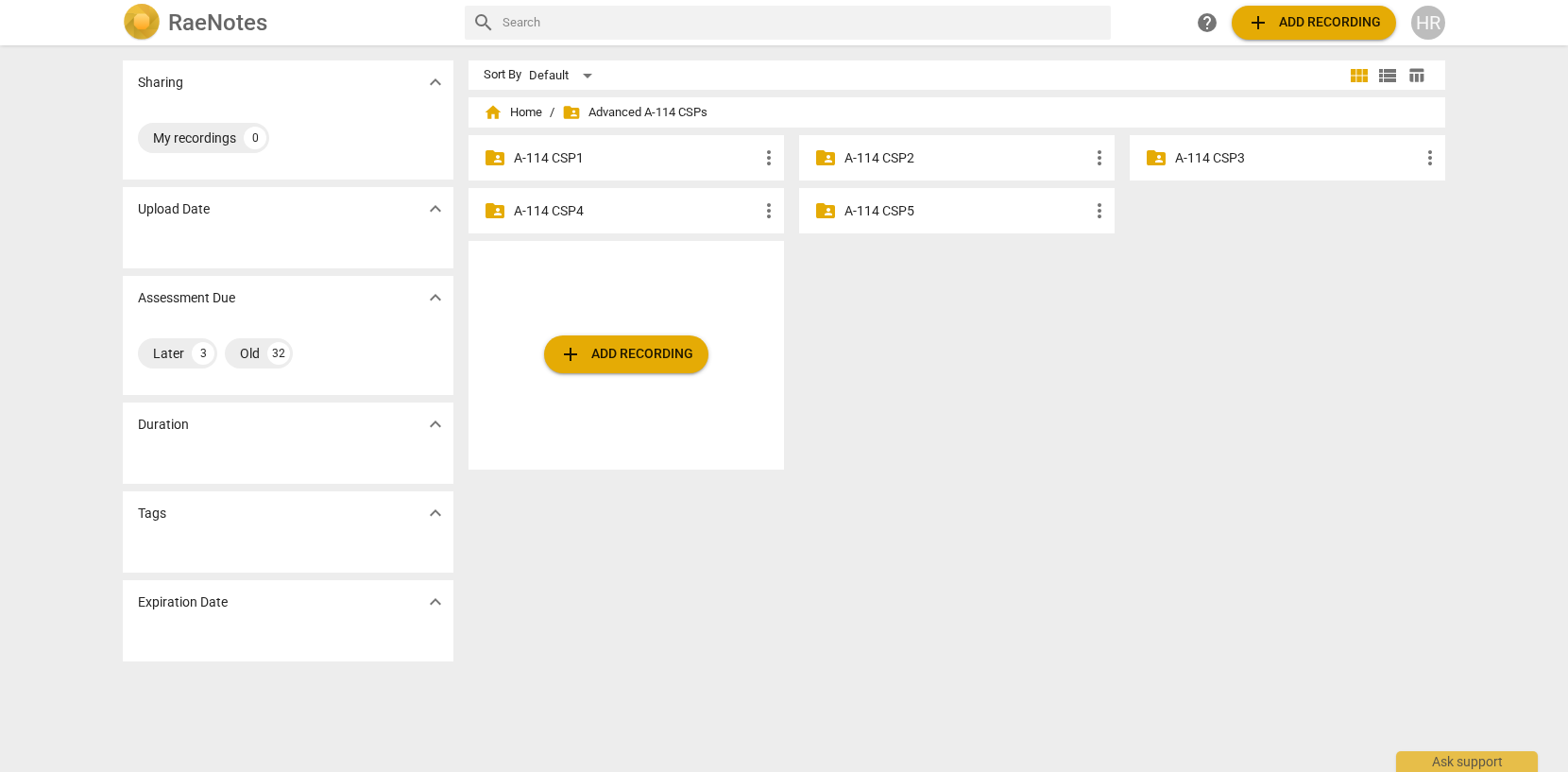
click at [1227, 156] on p "A-114 CSP3" at bounding box center [1296, 158] width 243 height 20
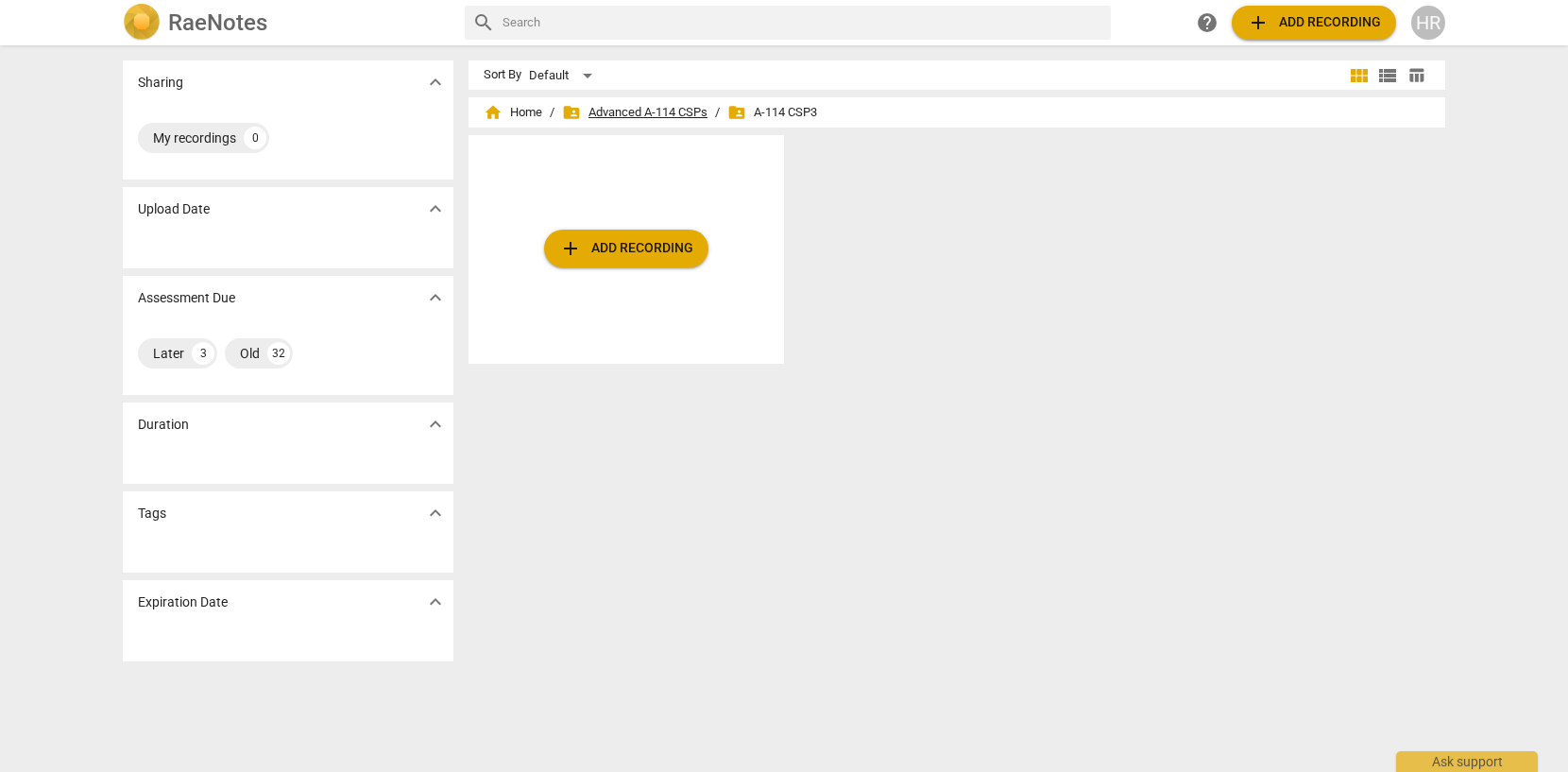
click at [656, 113] on span "folder_shared Advanced A-114 CSPs" at bounding box center [634, 111] width 146 height 19
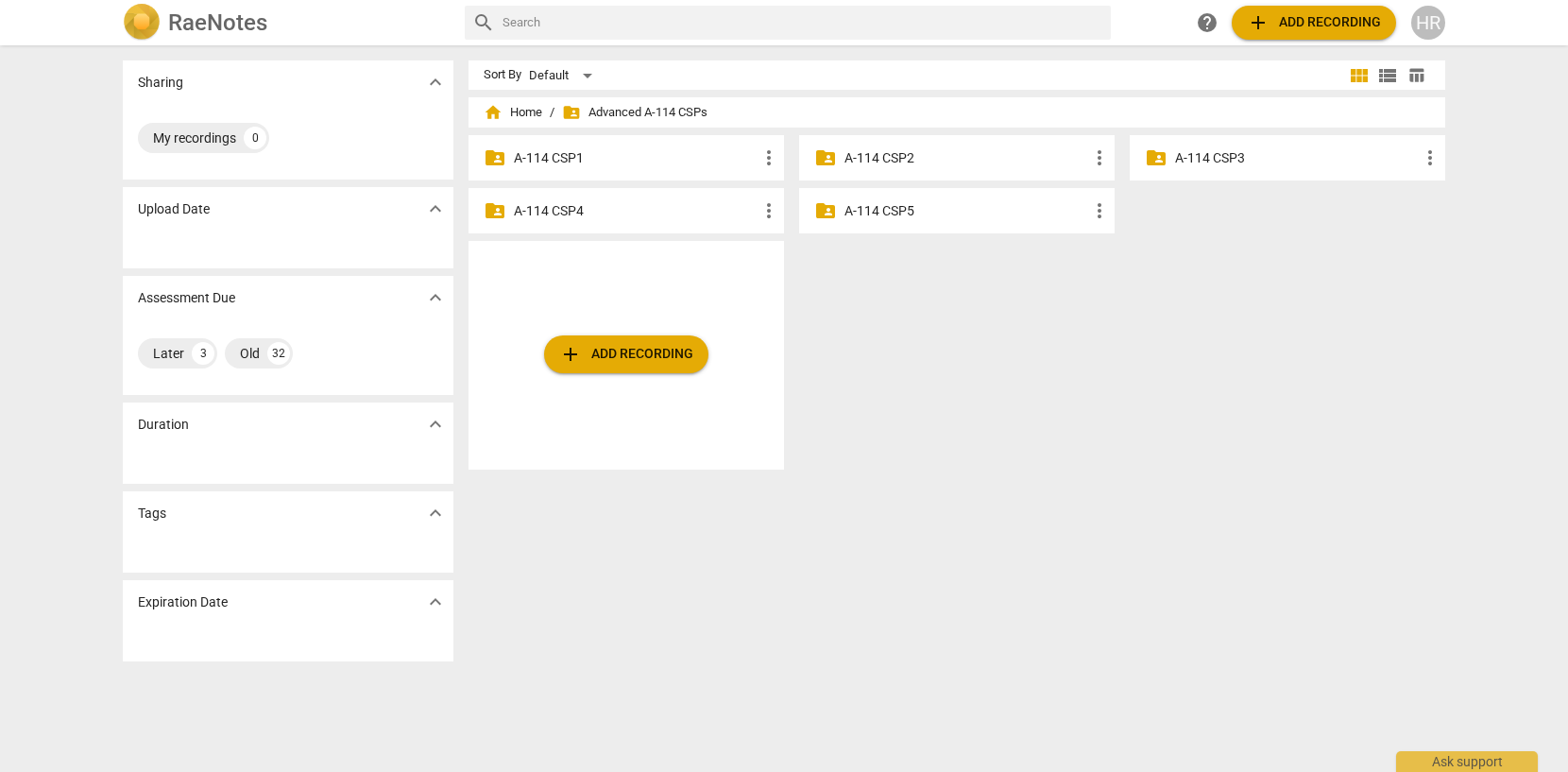
click at [649, 154] on p "A-114 CSP1" at bounding box center [635, 158] width 243 height 20
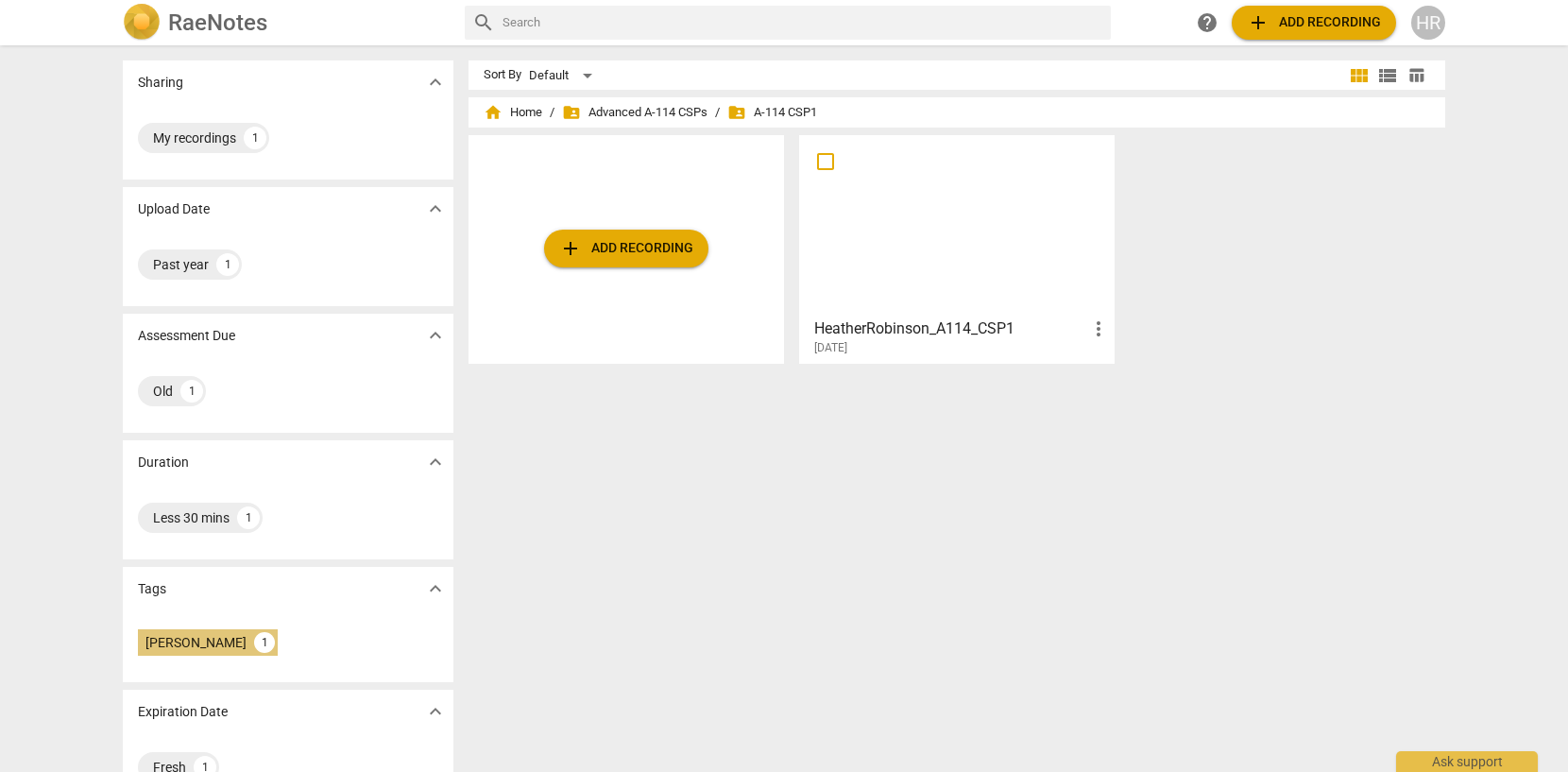
click at [215, 640] on div "[PERSON_NAME]" at bounding box center [195, 642] width 101 height 19
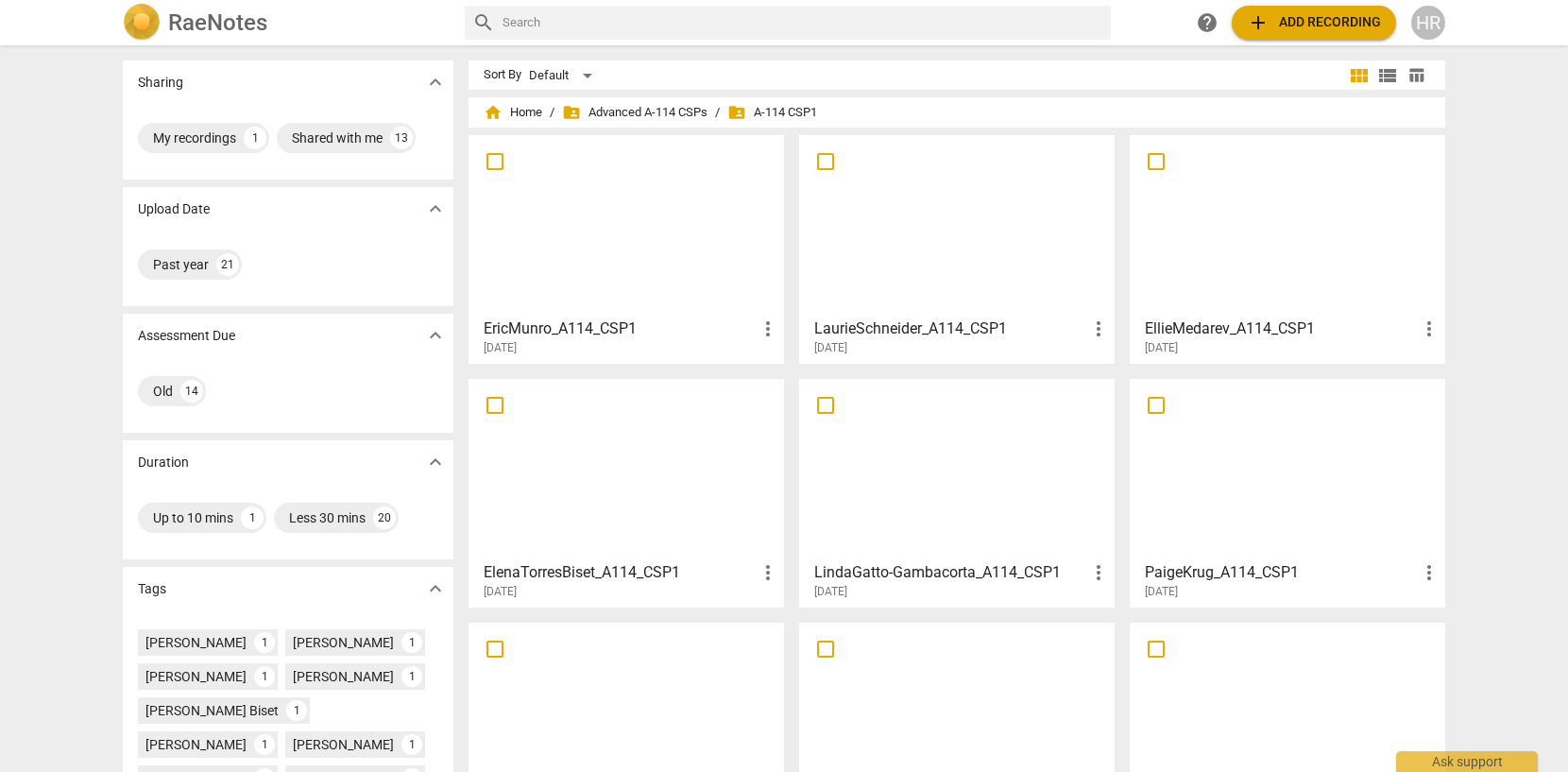
click at [951, 223] on div at bounding box center [956, 225] width 302 height 167
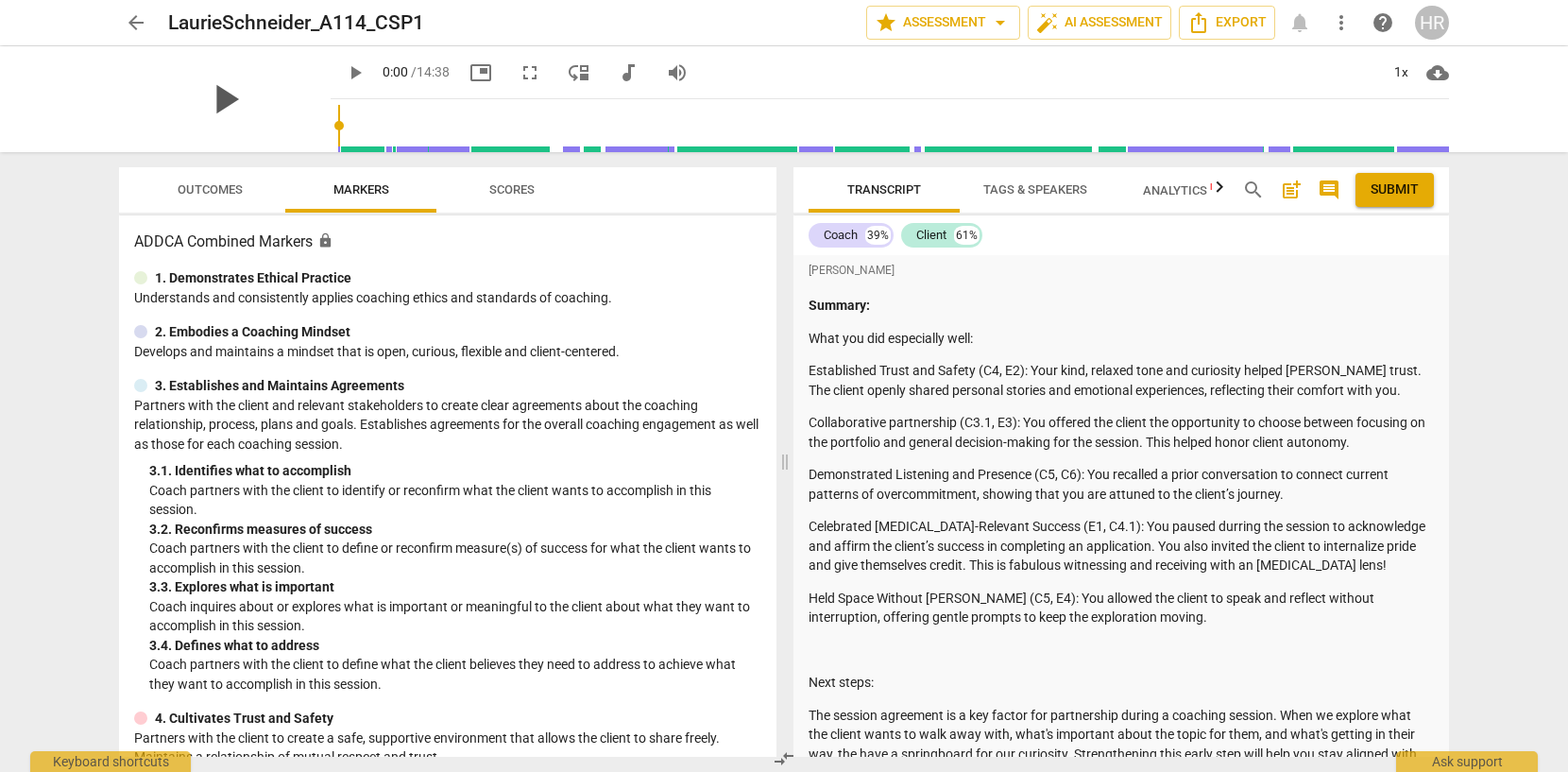
click at [214, 96] on span "play_arrow" at bounding box center [225, 99] width 49 height 49
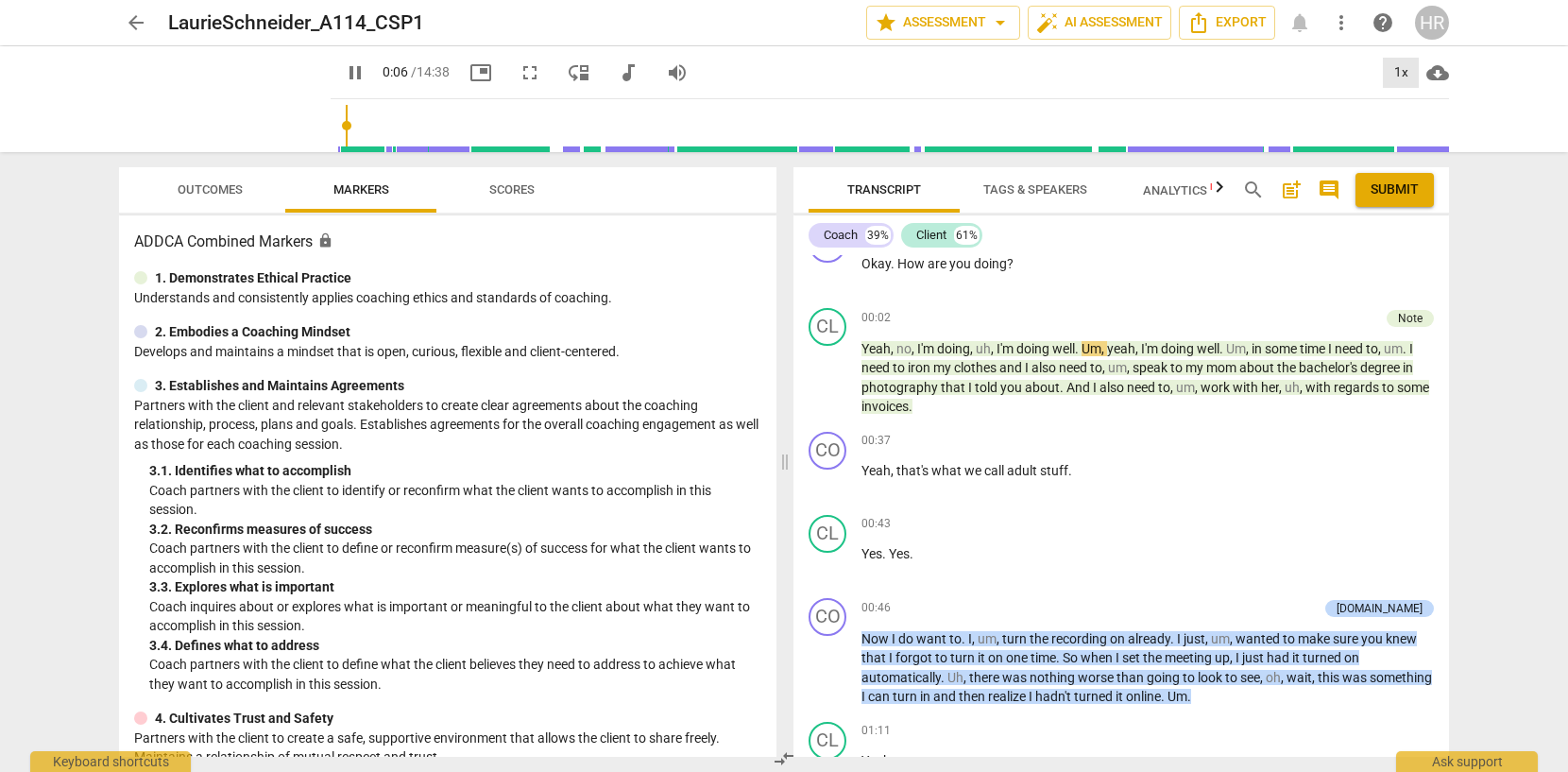
click at [1396, 74] on div "1x" at bounding box center [1400, 72] width 36 height 30
click at [1399, 216] on li "2x" at bounding box center [1414, 218] width 64 height 36
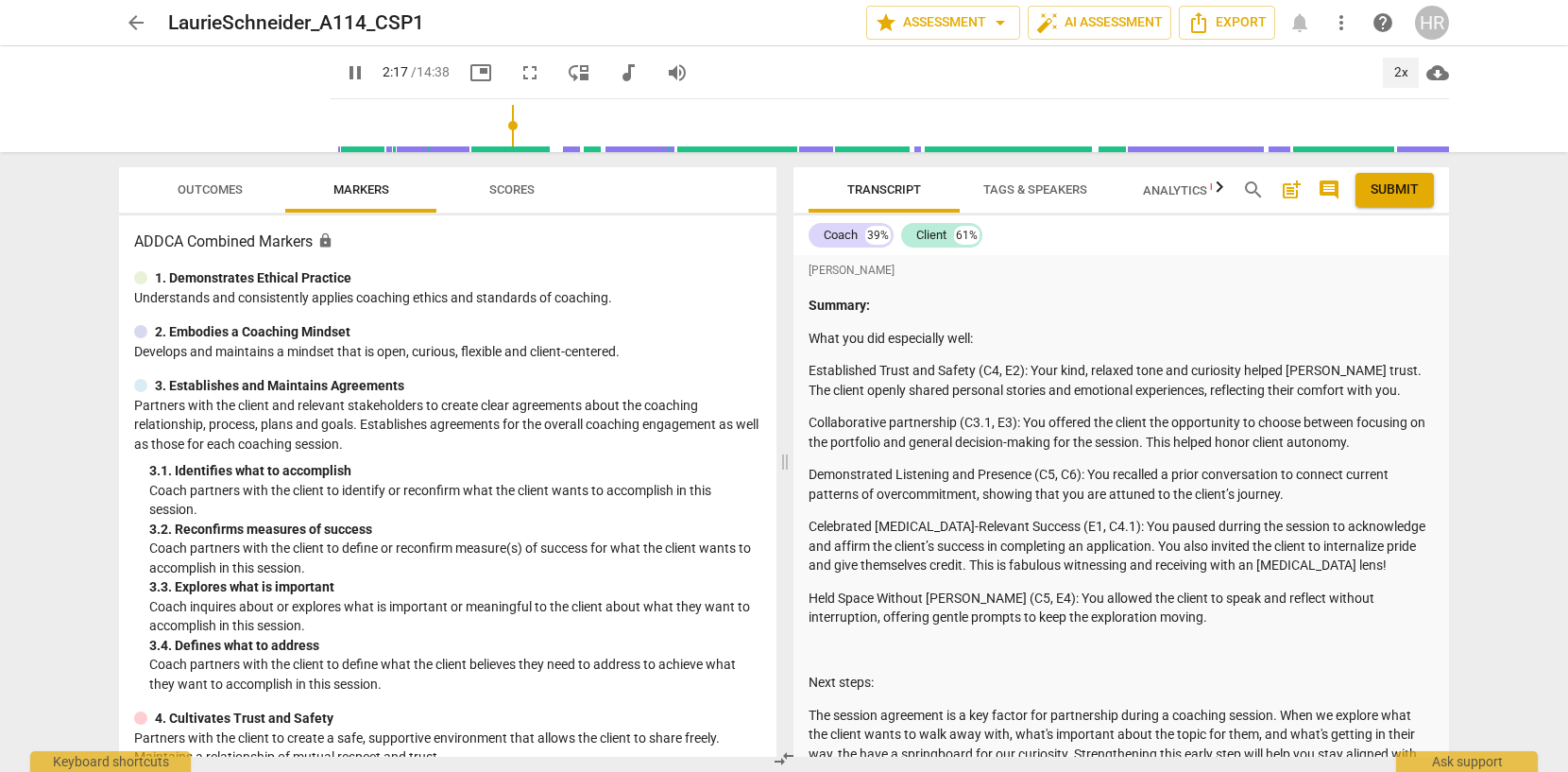
scroll to position [1481, 0]
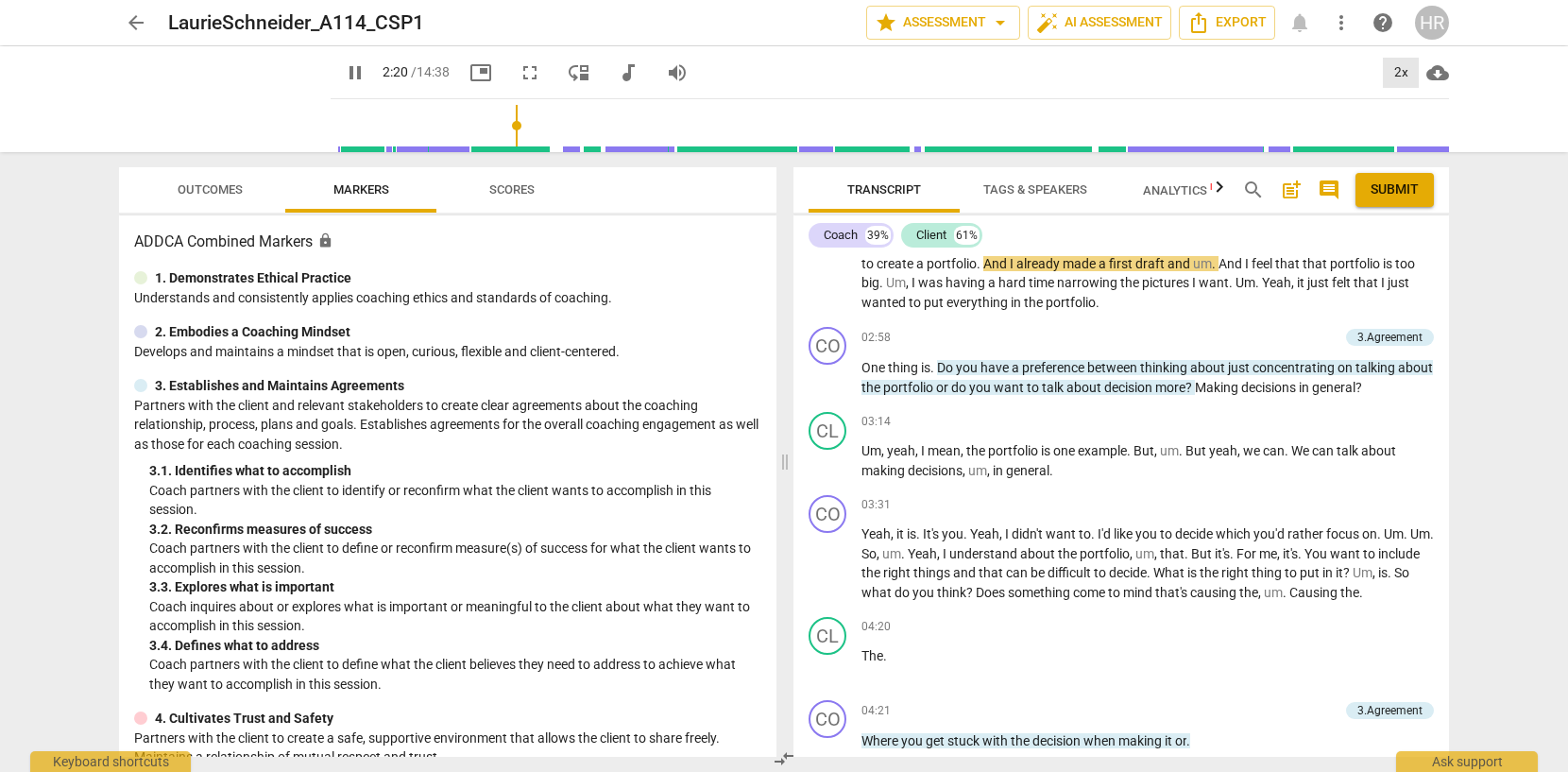
click at [1392, 69] on div "2x" at bounding box center [1400, 72] width 36 height 30
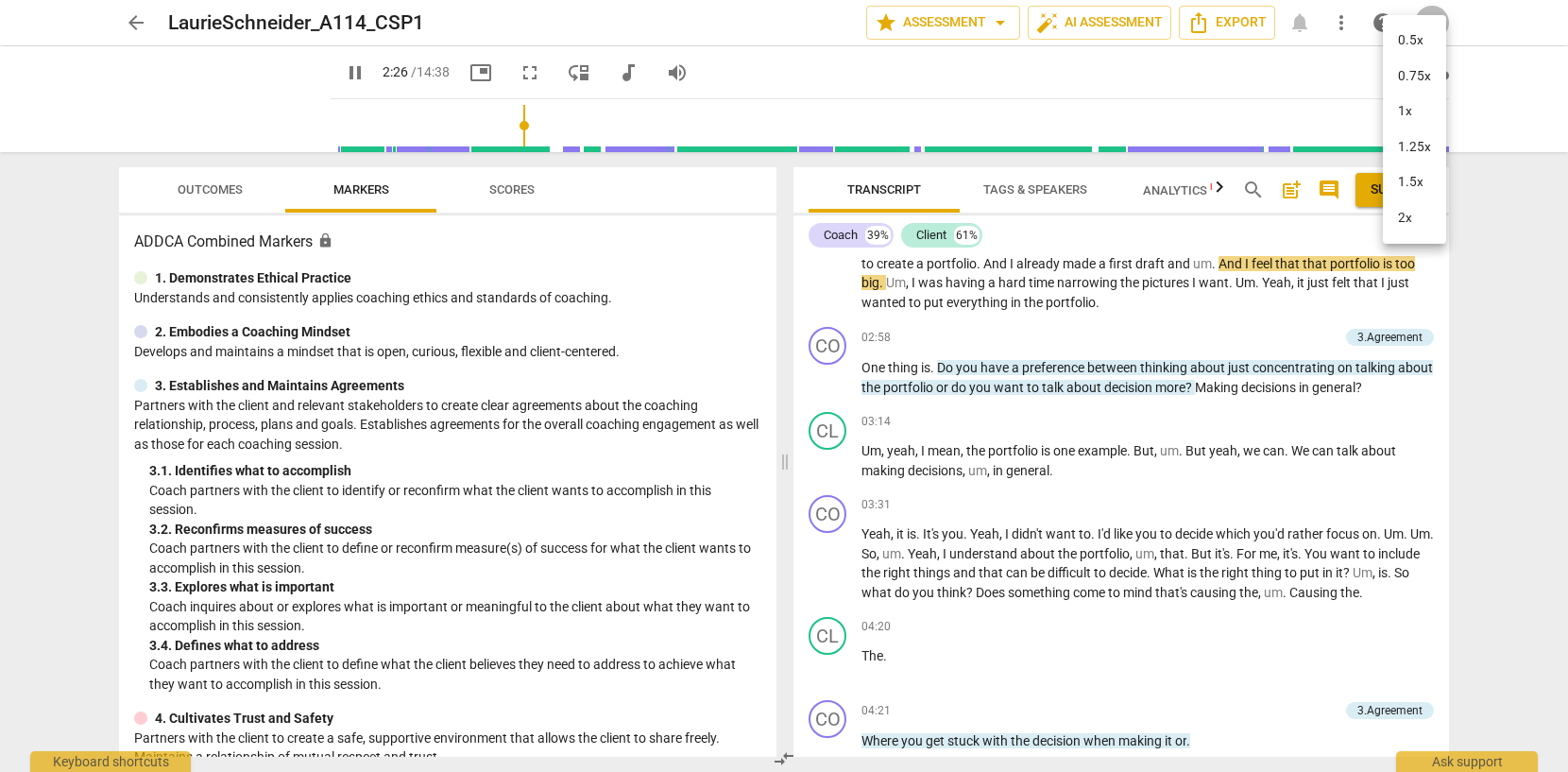
click at [1405, 219] on li "2x" at bounding box center [1414, 218] width 64 height 36
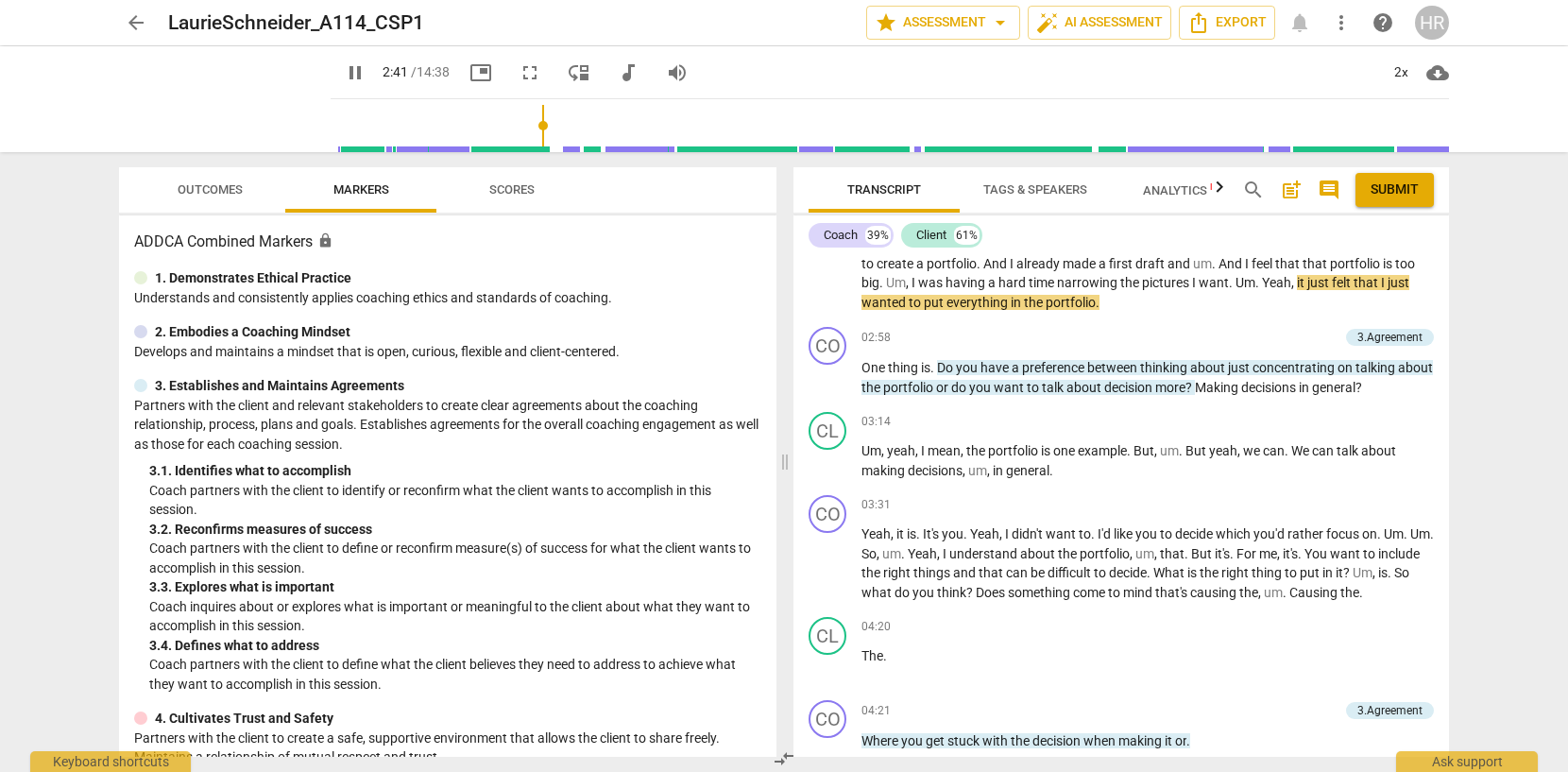
type input "162"
click at [136, 17] on span "arrow_back" at bounding box center [136, 22] width 22 height 22
